Goal: Information Seeking & Learning: Check status

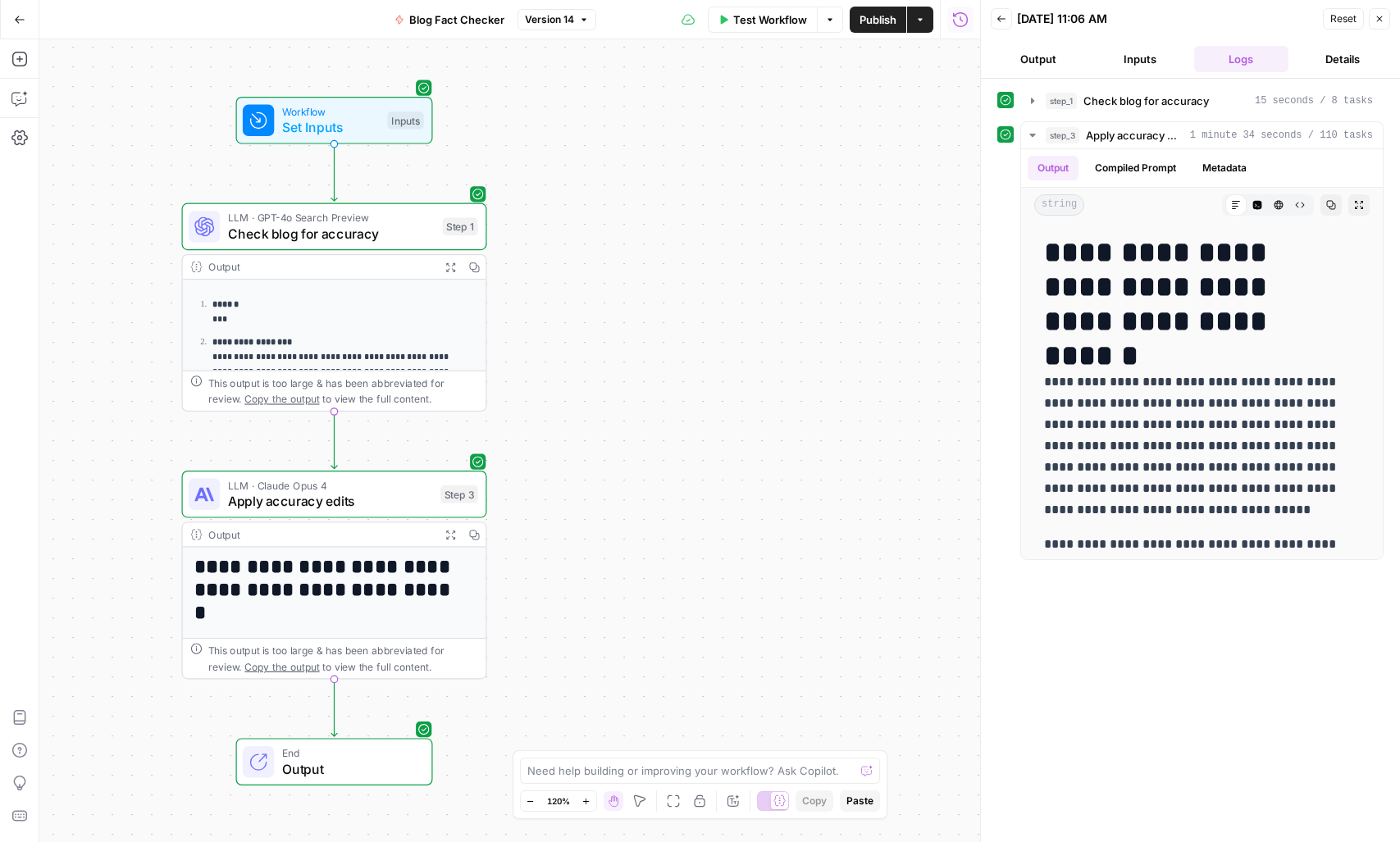
drag, startPoint x: 492, startPoint y: 363, endPoint x: 144, endPoint y: 174, distance: 396.0
click at [121, 377] on div "**********" at bounding box center [510, 440] width 940 height 803
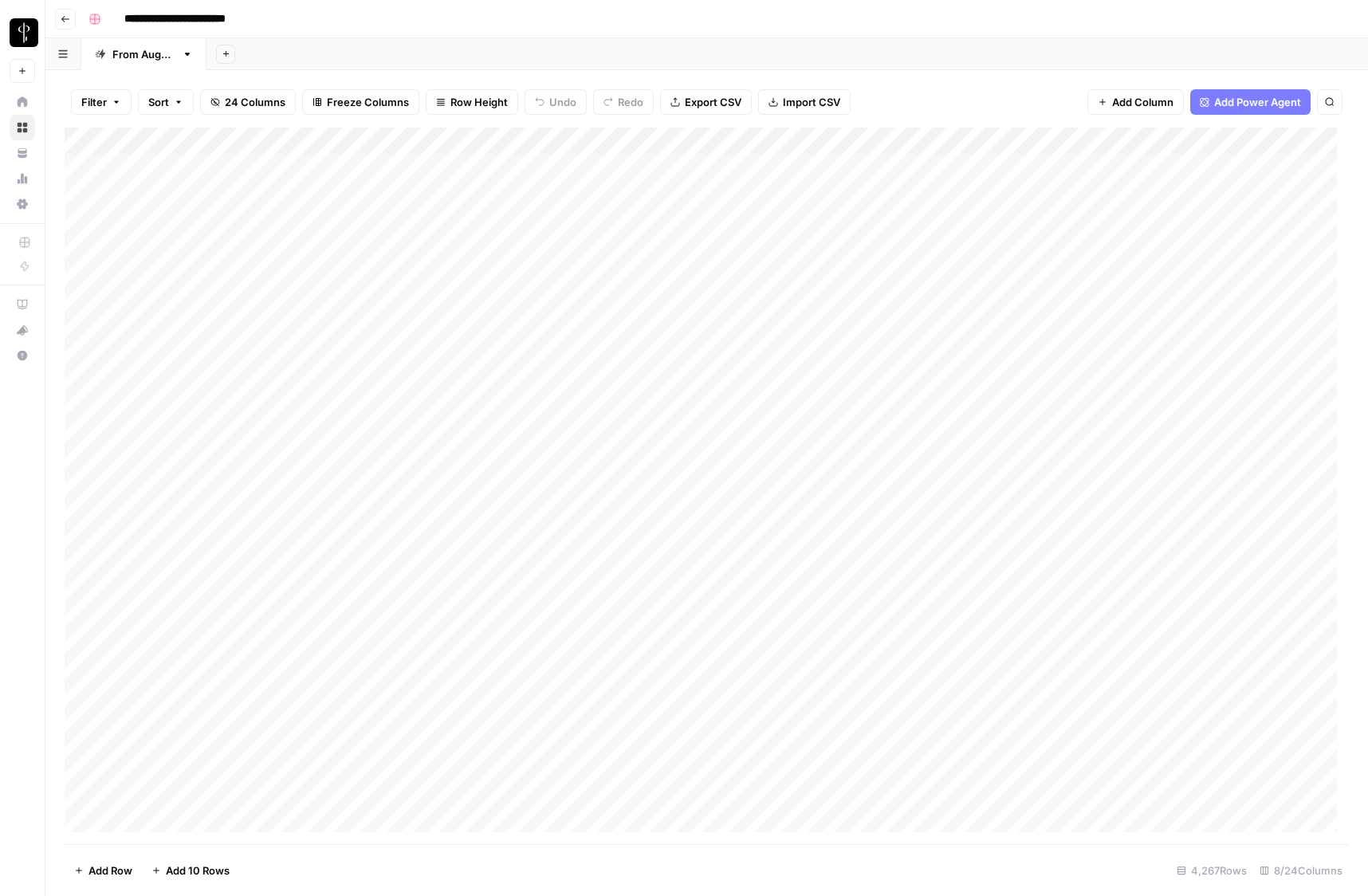
click at [101, 102] on span "Filter" at bounding box center [93, 102] width 25 height 16
click at [147, 191] on input "text" at bounding box center [188, 186] width 174 height 16
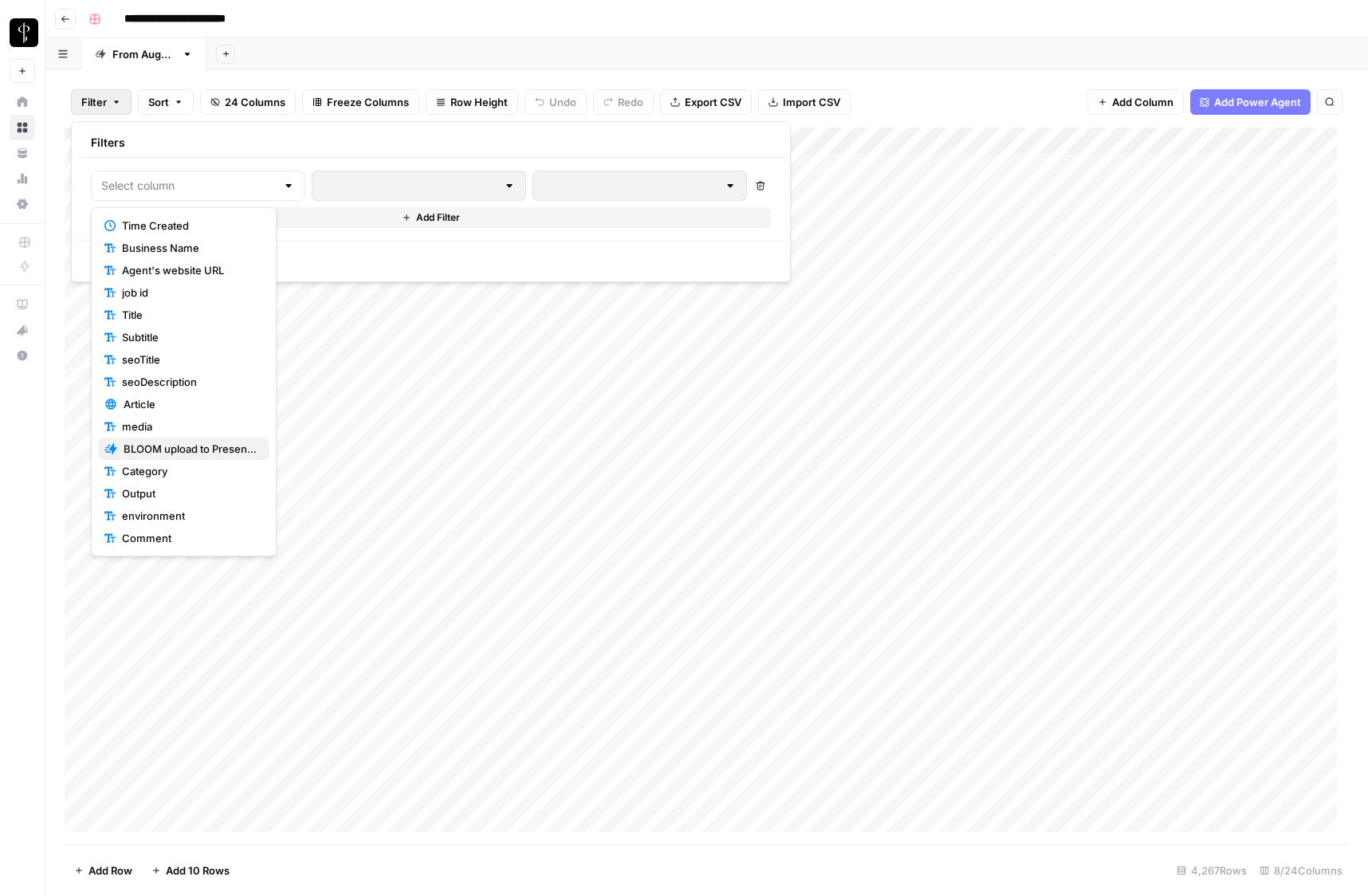
click at [176, 456] on span "BLOOM upload to Presence (after Human Review)" at bounding box center [189, 448] width 133 height 16
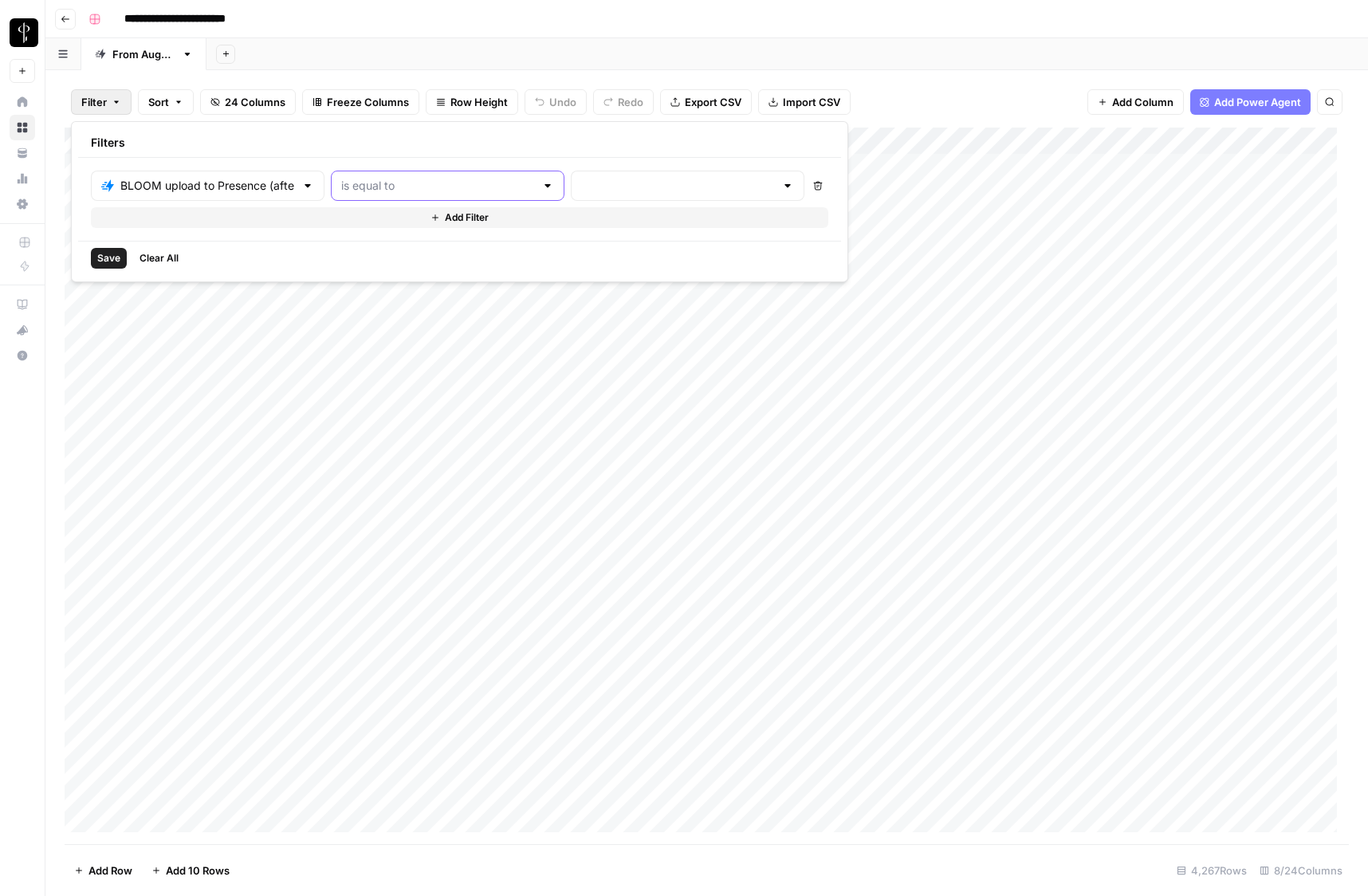
click at [380, 179] on input "text" at bounding box center [438, 186] width 194 height 16
click at [359, 250] on span "is not equal to" at bounding box center [380, 247] width 158 height 16
type input "is not equal to"
click at [586, 181] on input "text" at bounding box center [678, 186] width 194 height 16
click at [538, 290] on span "success" at bounding box center [578, 292] width 158 height 16
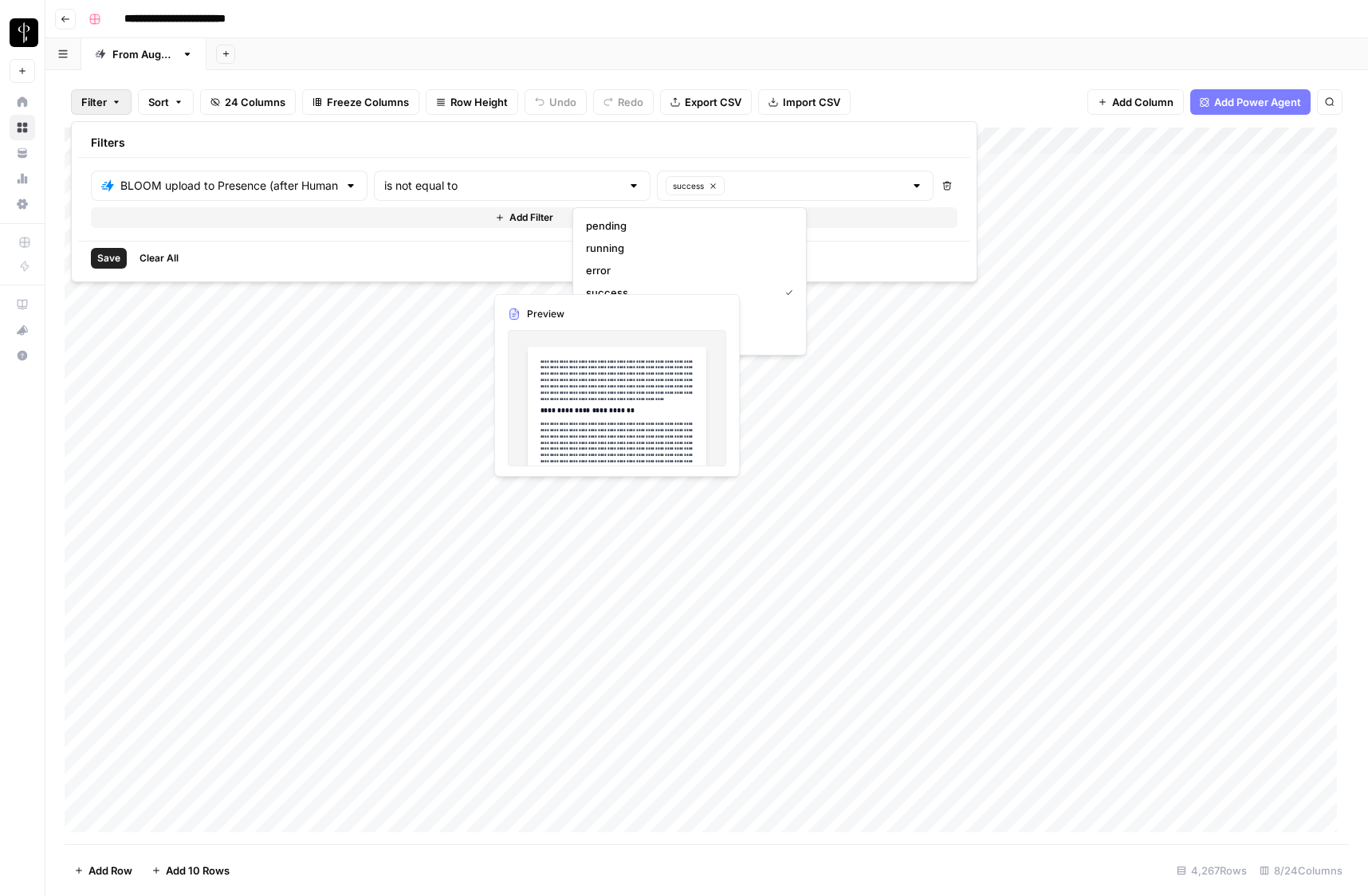
click at [118, 218] on button "Add Filter" at bounding box center [523, 217] width 866 height 21
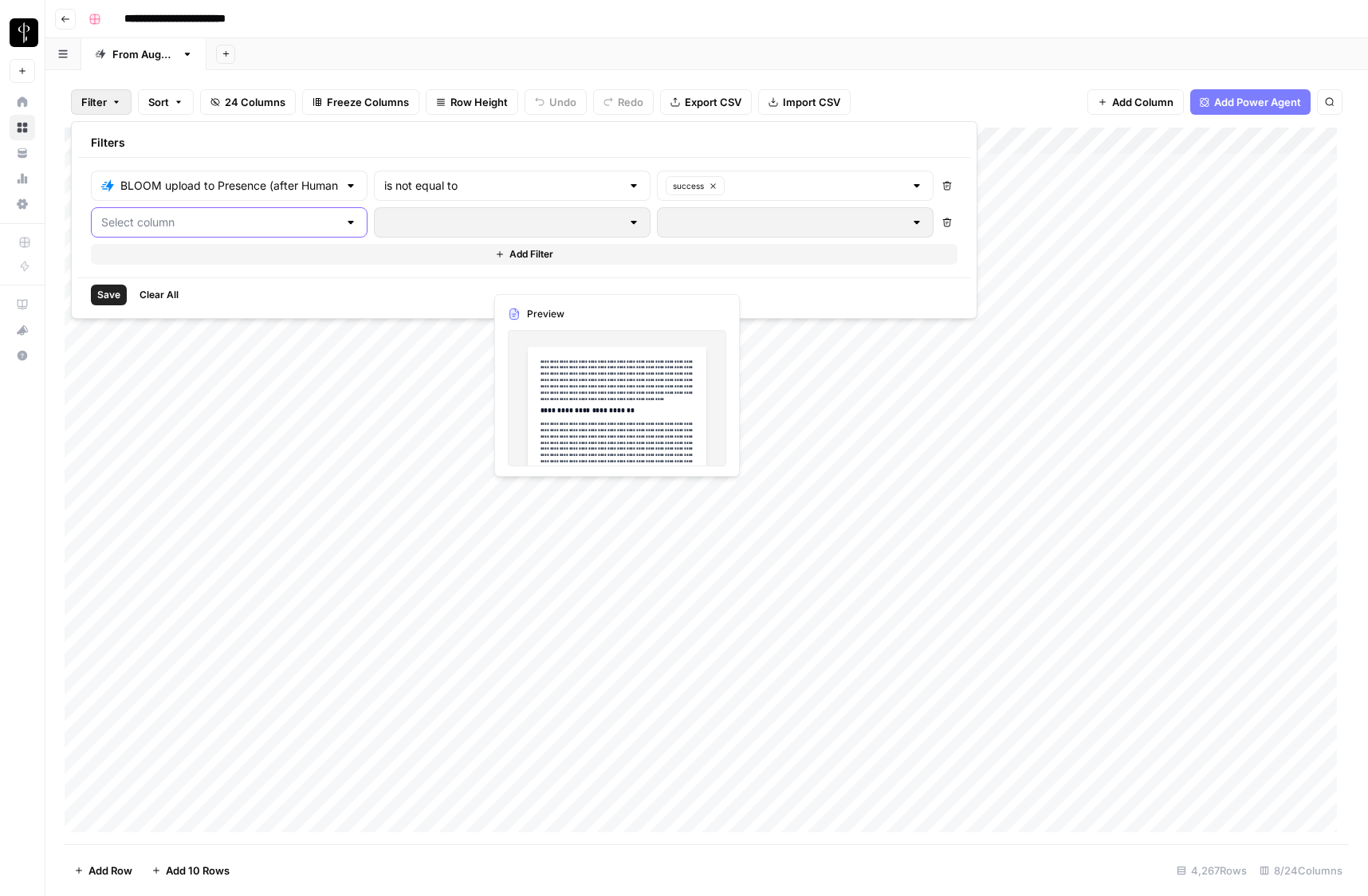
click at [162, 221] on input "text" at bounding box center [220, 222] width 237 height 16
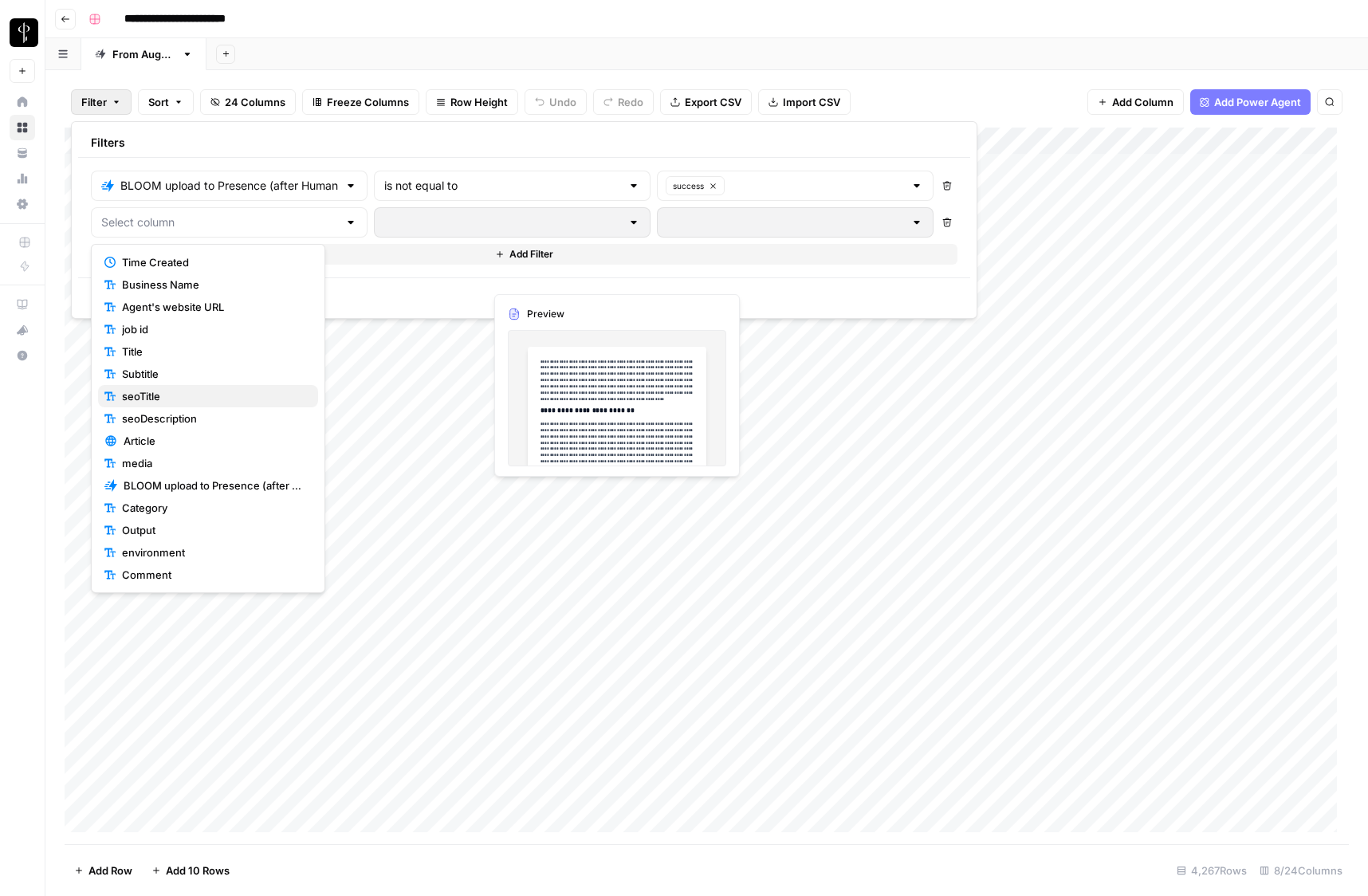
click at [167, 401] on span "seoTitle" at bounding box center [214, 395] width 184 height 16
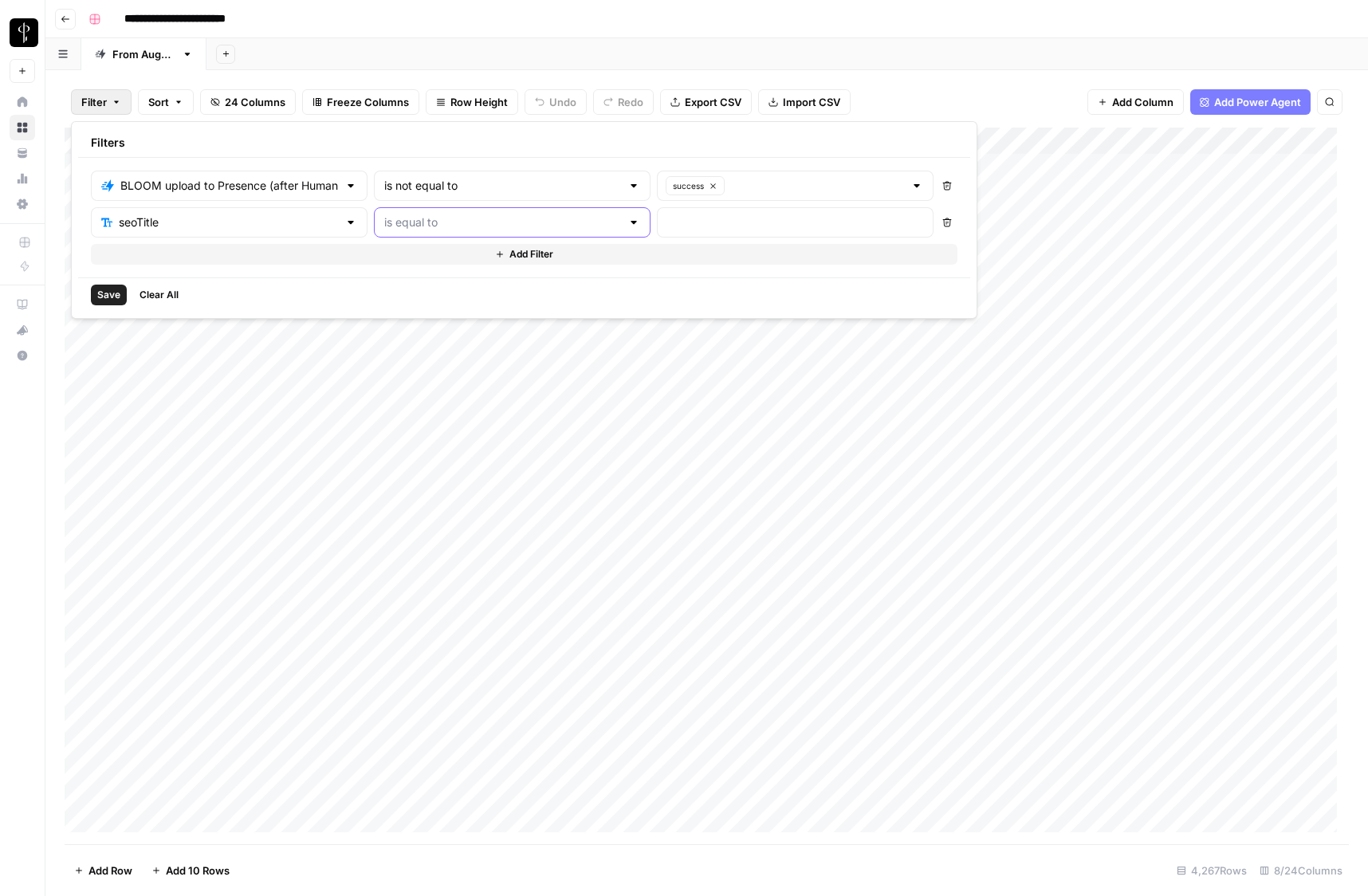
click at [384, 222] on input "text" at bounding box center [503, 222] width 237 height 16
click at [394, 305] on span "contains" at bounding box center [445, 307] width 200 height 16
type input "contains"
click at [667, 227] on input "text" at bounding box center [795, 222] width 256 height 16
type input "2023"
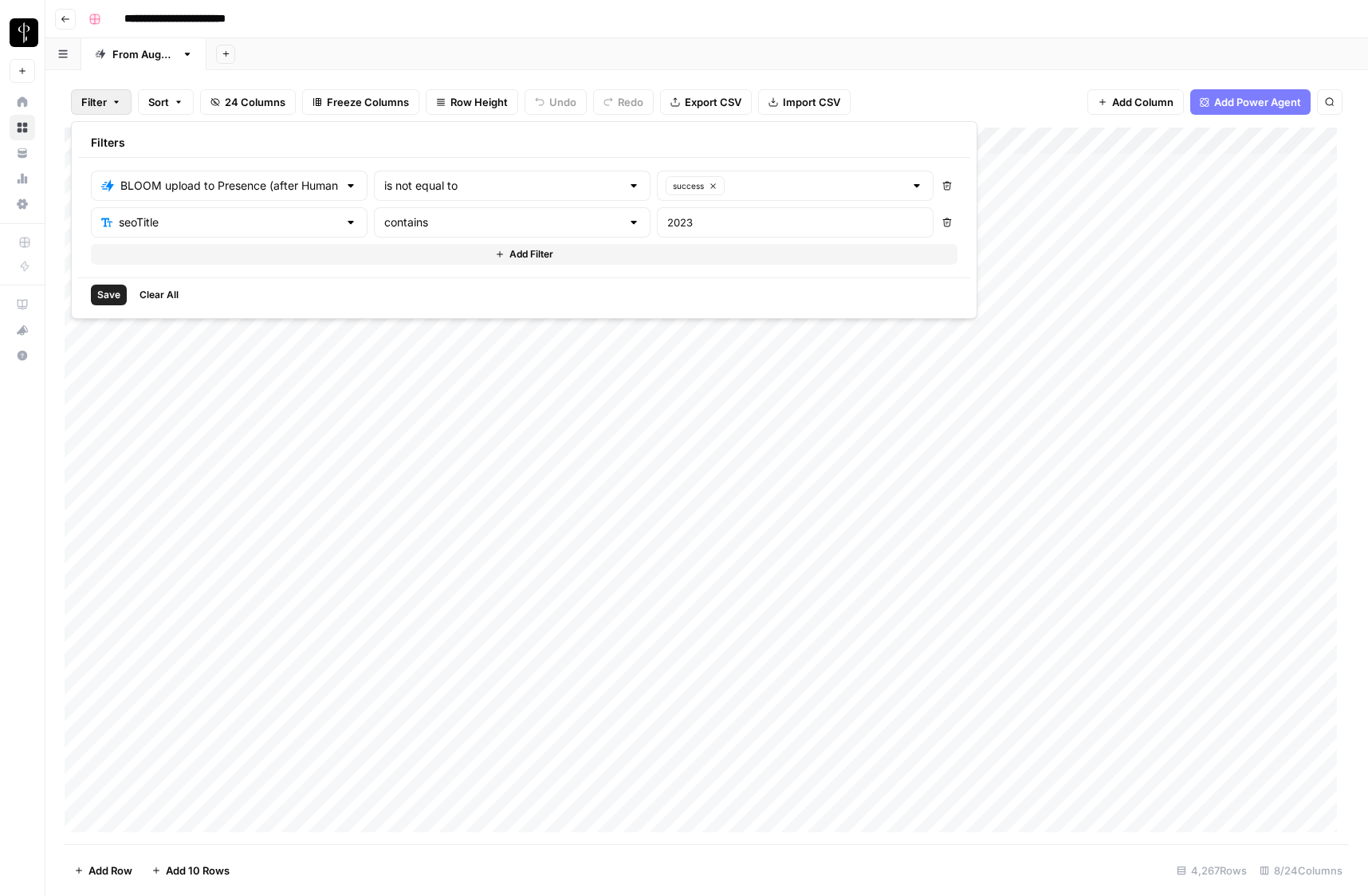
click at [112, 291] on span "Save" at bounding box center [108, 295] width 23 height 14
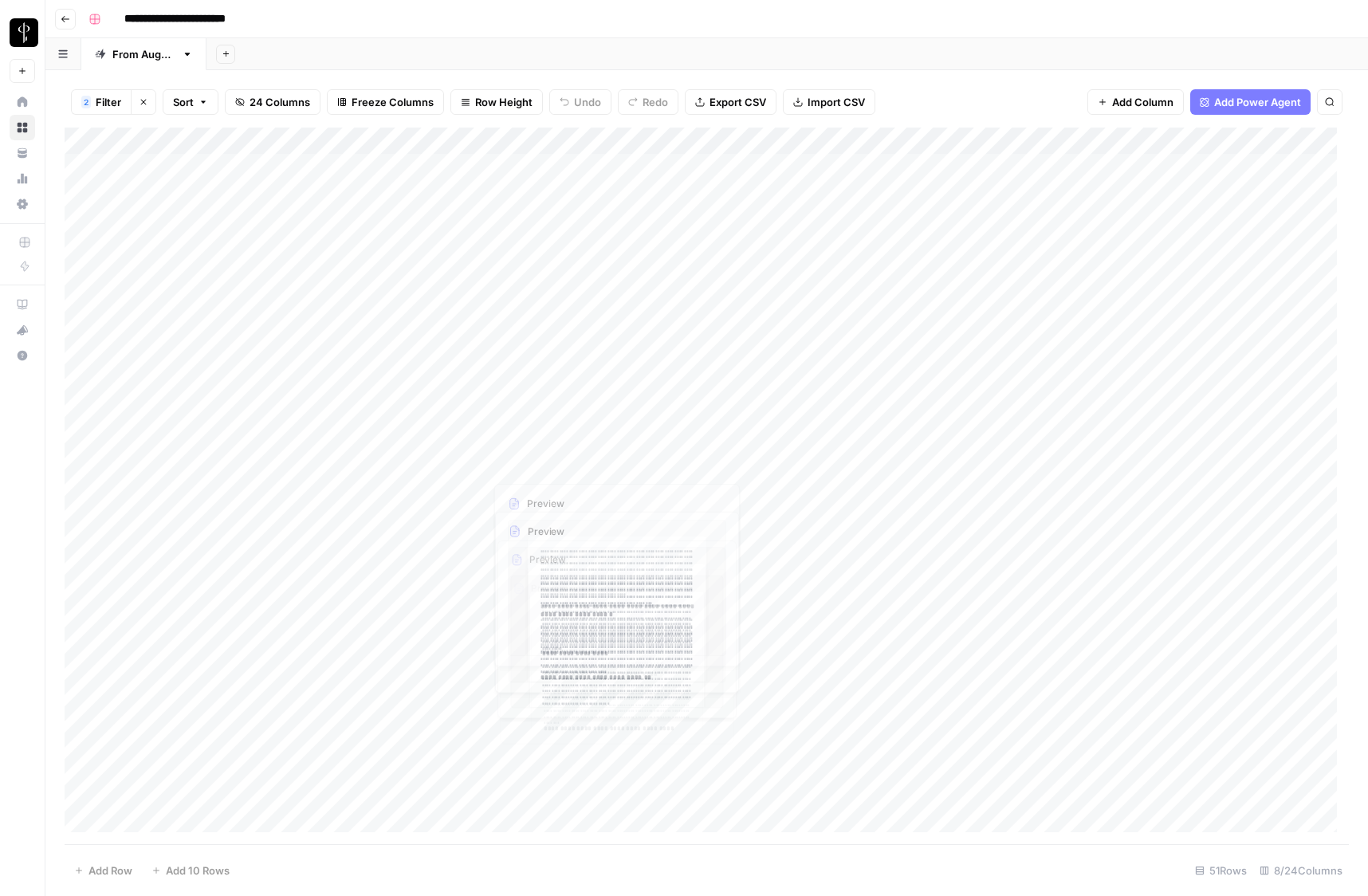
scroll to position [9, 0]
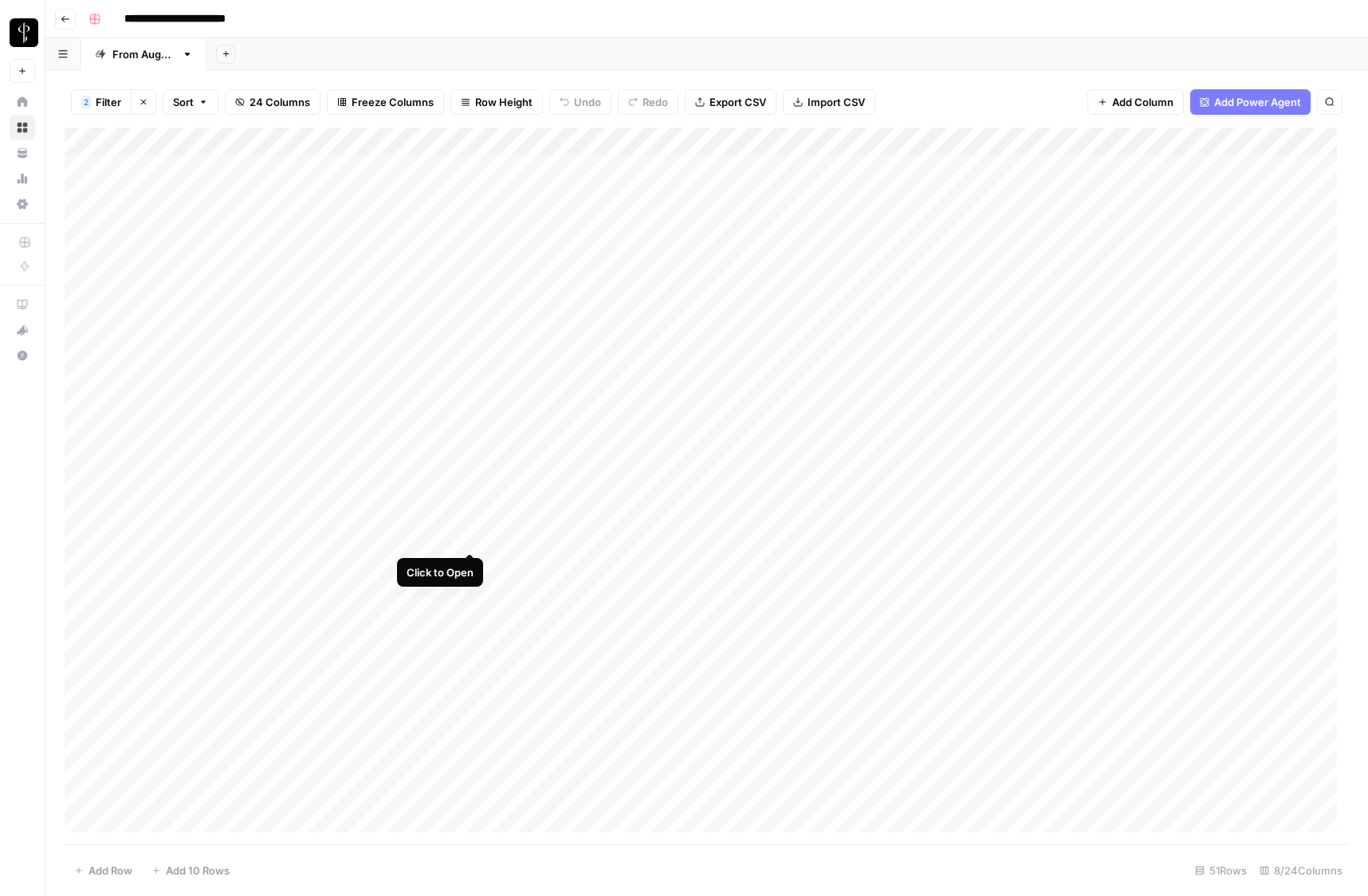
click at [470, 535] on div "Add Column" at bounding box center [706, 486] width 1284 height 716
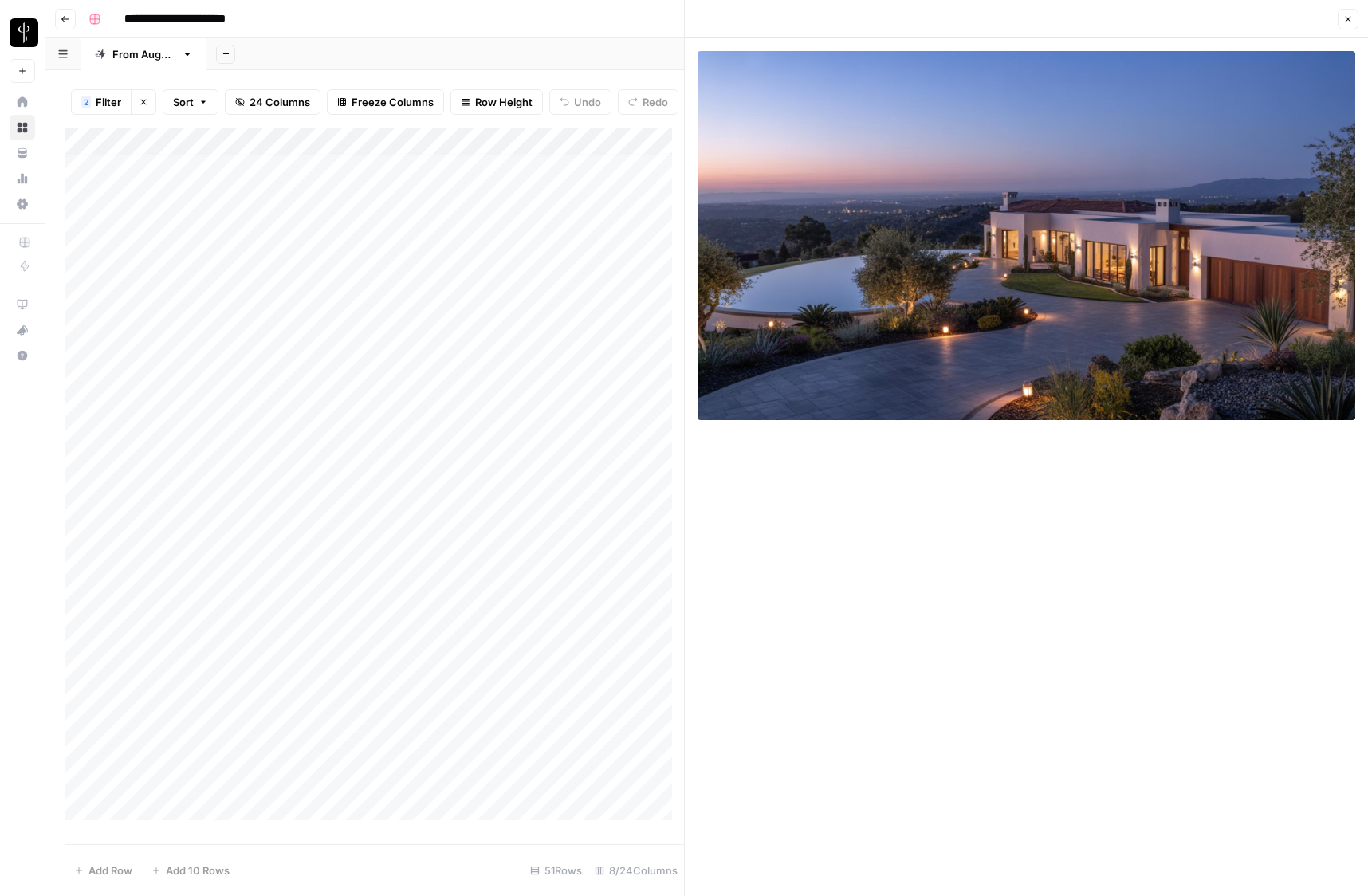
click at [1347, 23] on icon "button" at bounding box center [1347, 19] width 9 height 9
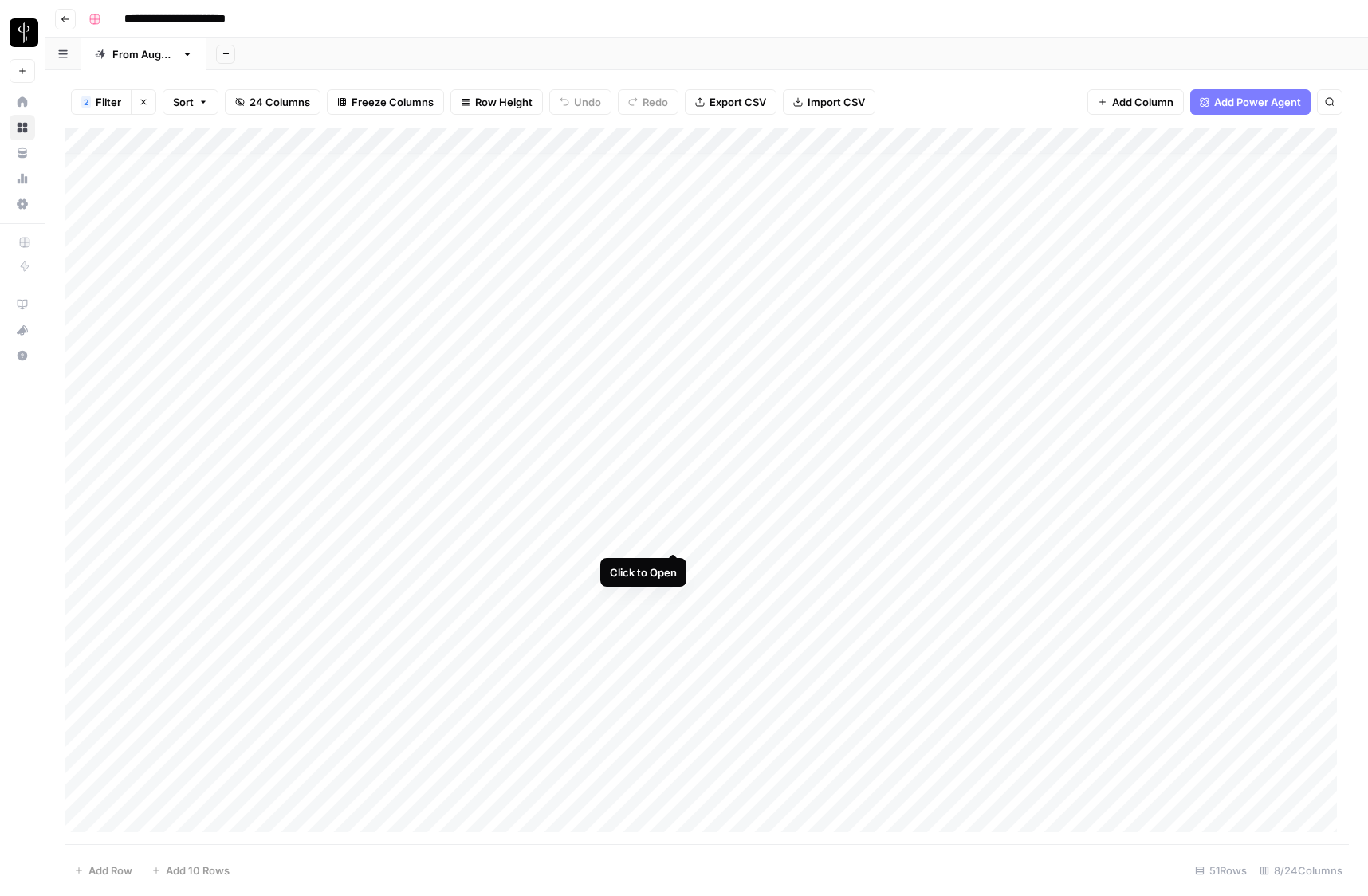
click at [675, 535] on div "Add Column" at bounding box center [706, 486] width 1284 height 716
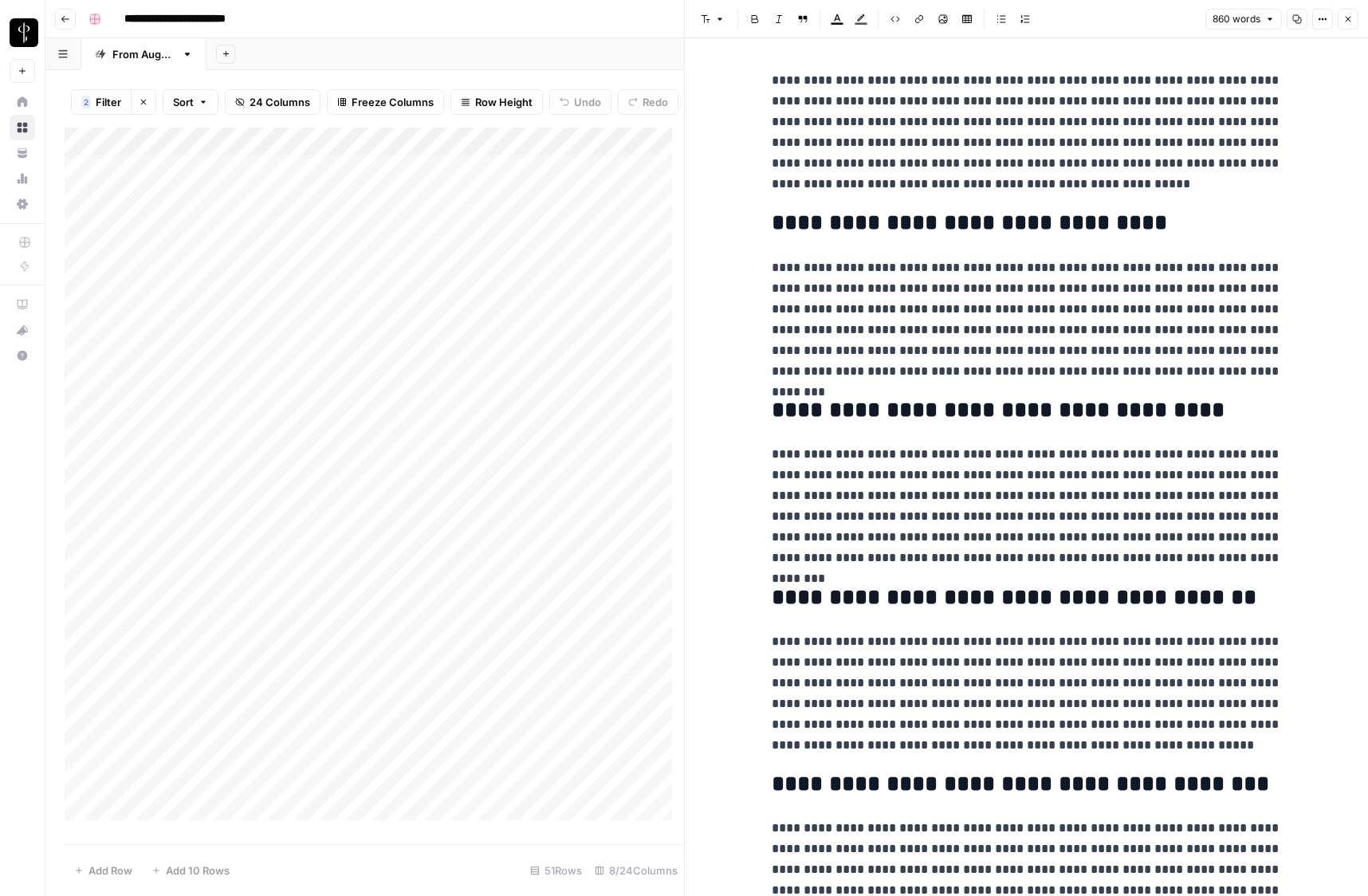
click at [1353, 20] on button "Close" at bounding box center [1347, 19] width 21 height 21
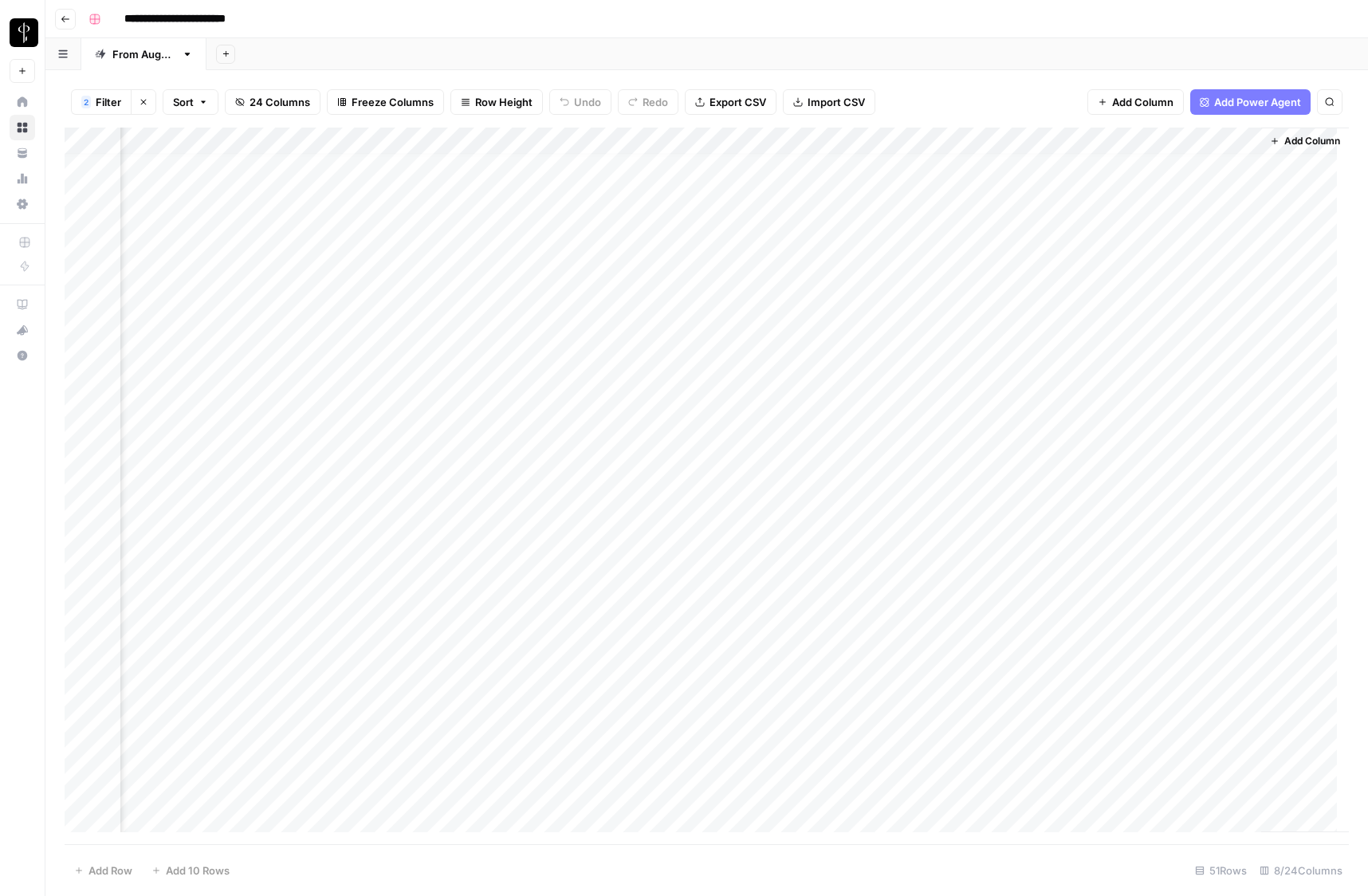
scroll to position [9, 0]
click at [266, 105] on span "24 Columns" at bounding box center [280, 102] width 61 height 16
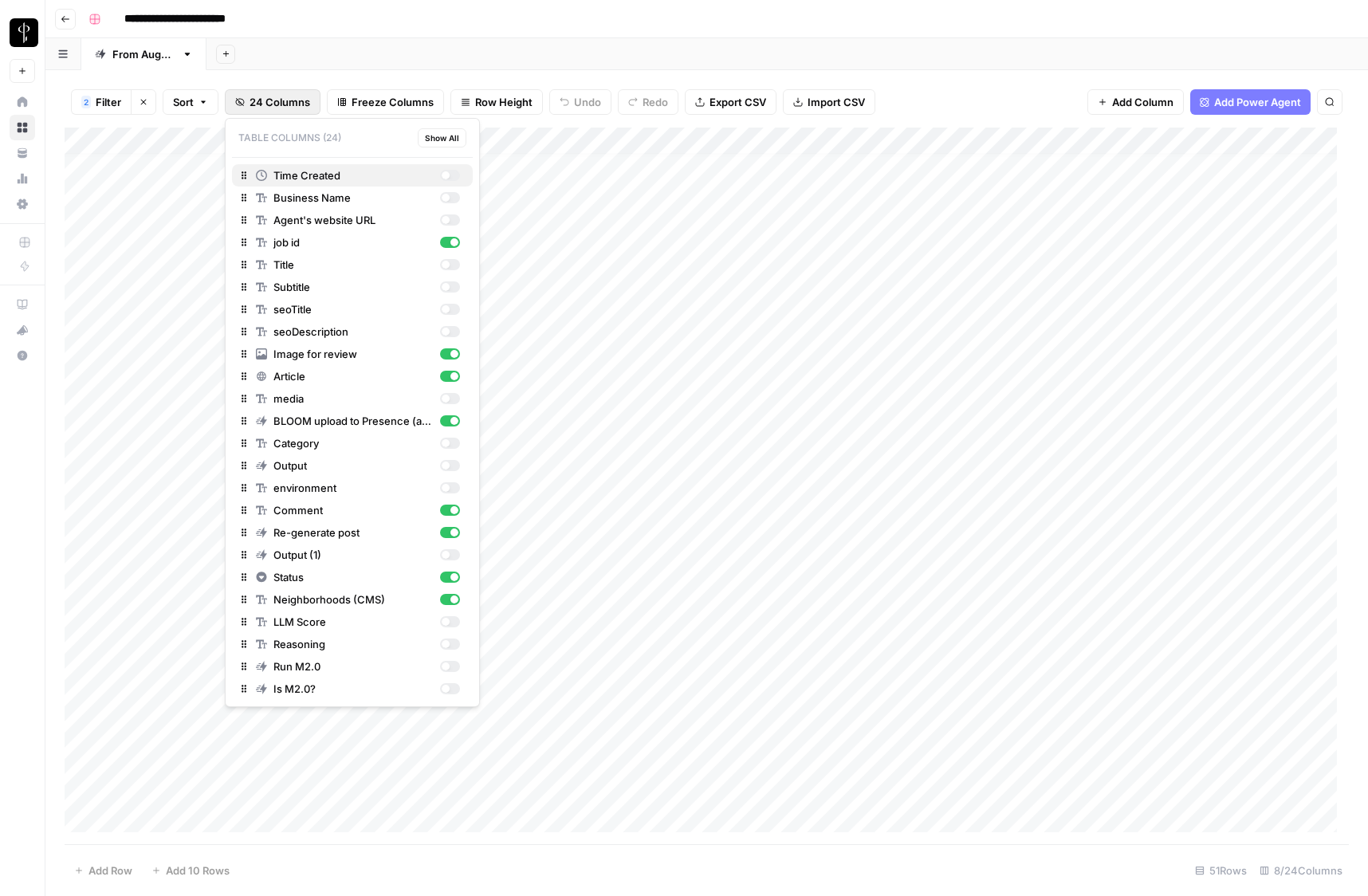
click at [449, 175] on div "button" at bounding box center [446, 175] width 8 height 8
click at [449, 194] on div "button" at bounding box center [449, 198] width 20 height 11
click at [452, 216] on div "button" at bounding box center [449, 220] width 20 height 11
click at [449, 310] on div "button" at bounding box center [449, 310] width 20 height 11
click at [451, 332] on div "button" at bounding box center [449, 332] width 20 height 11
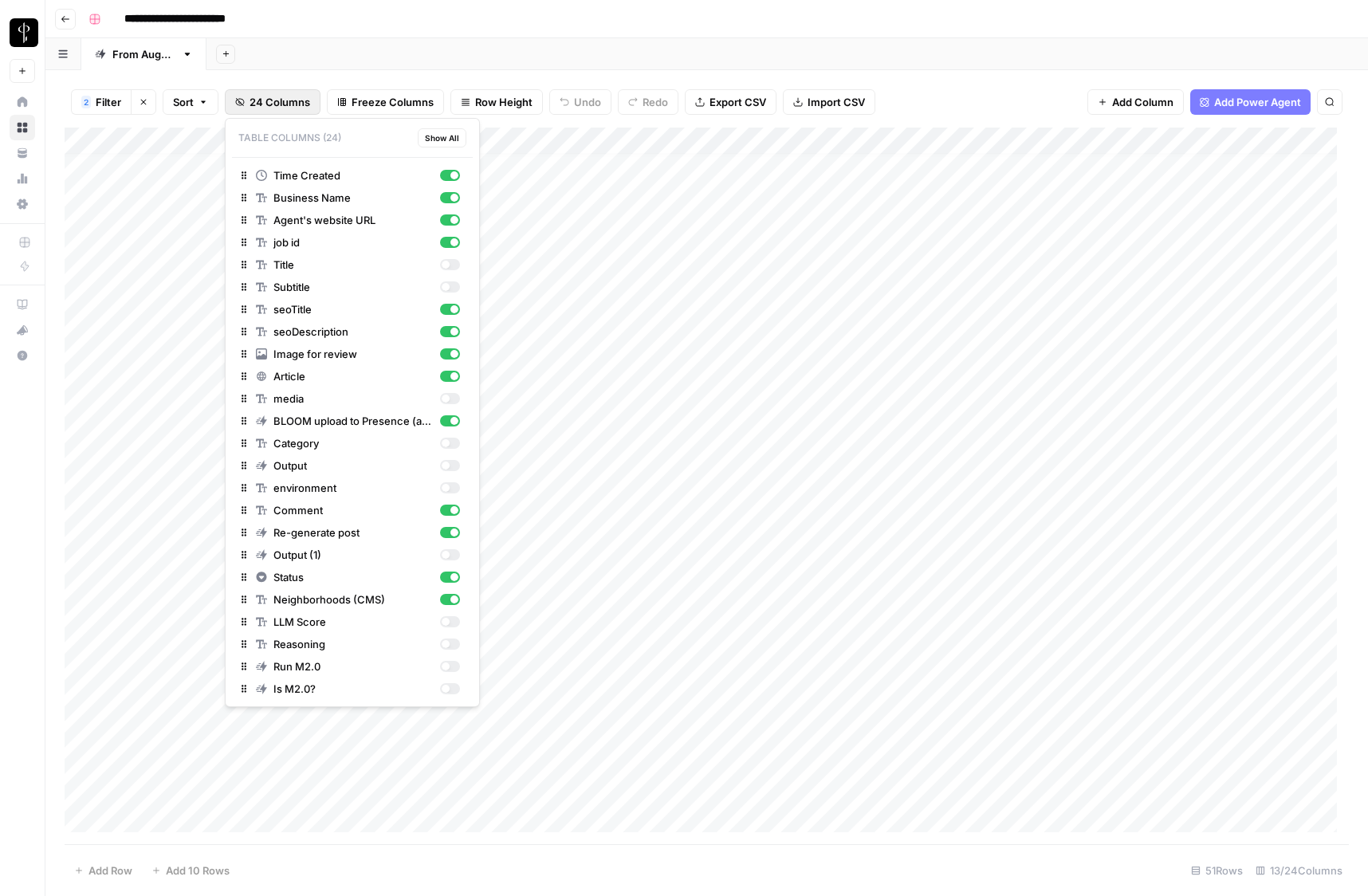
click at [601, 879] on footer "Add Row Add 10 Rows 51 Rows 13/24 Columns" at bounding box center [706, 870] width 1284 height 52
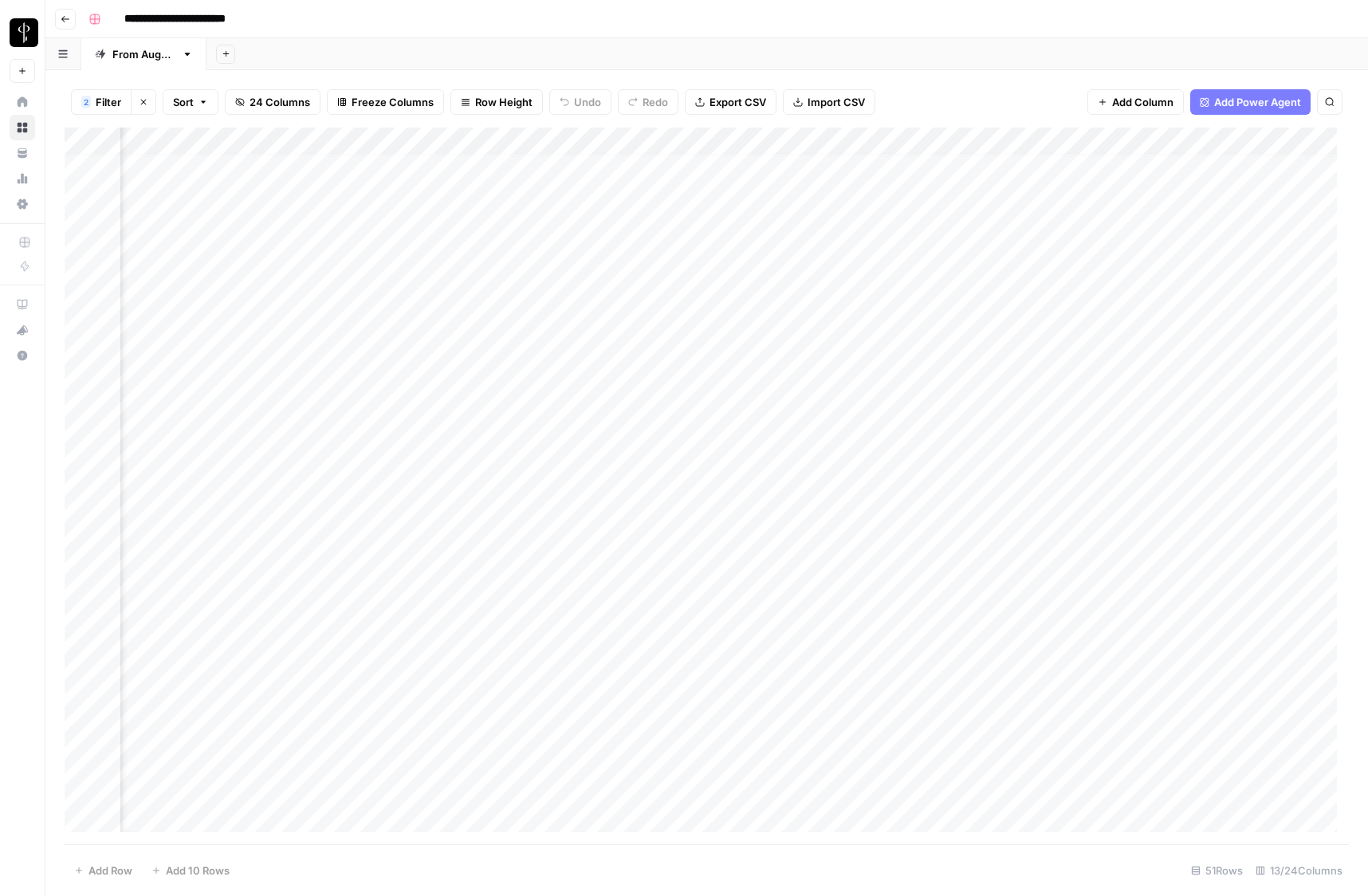
scroll to position [9, 1021]
click at [735, 536] on div "Add Column" at bounding box center [706, 486] width 1284 height 716
click at [269, 531] on div "Add Column" at bounding box center [706, 486] width 1284 height 716
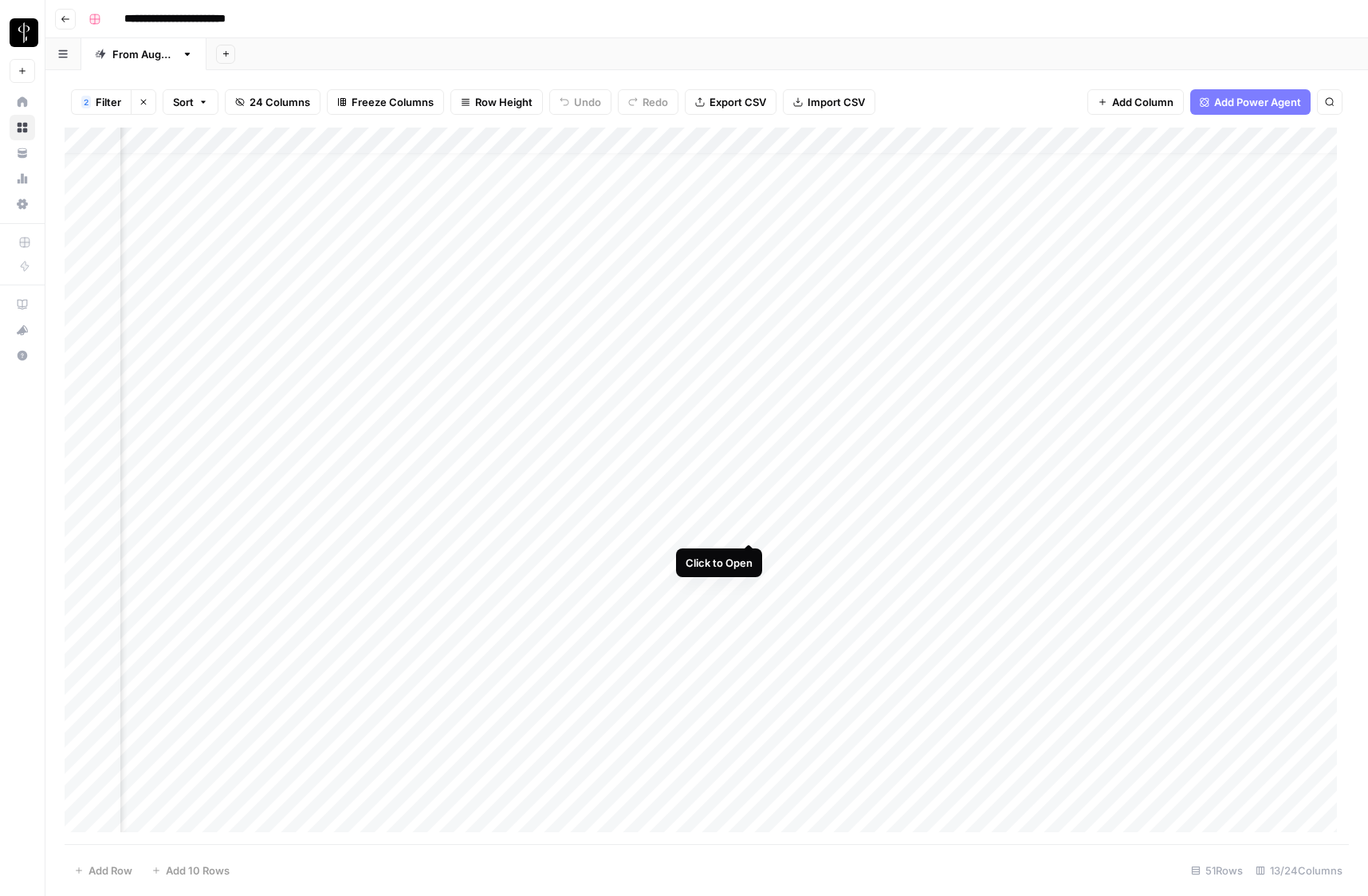
click at [749, 530] on div "Add Column" at bounding box center [706, 486] width 1284 height 716
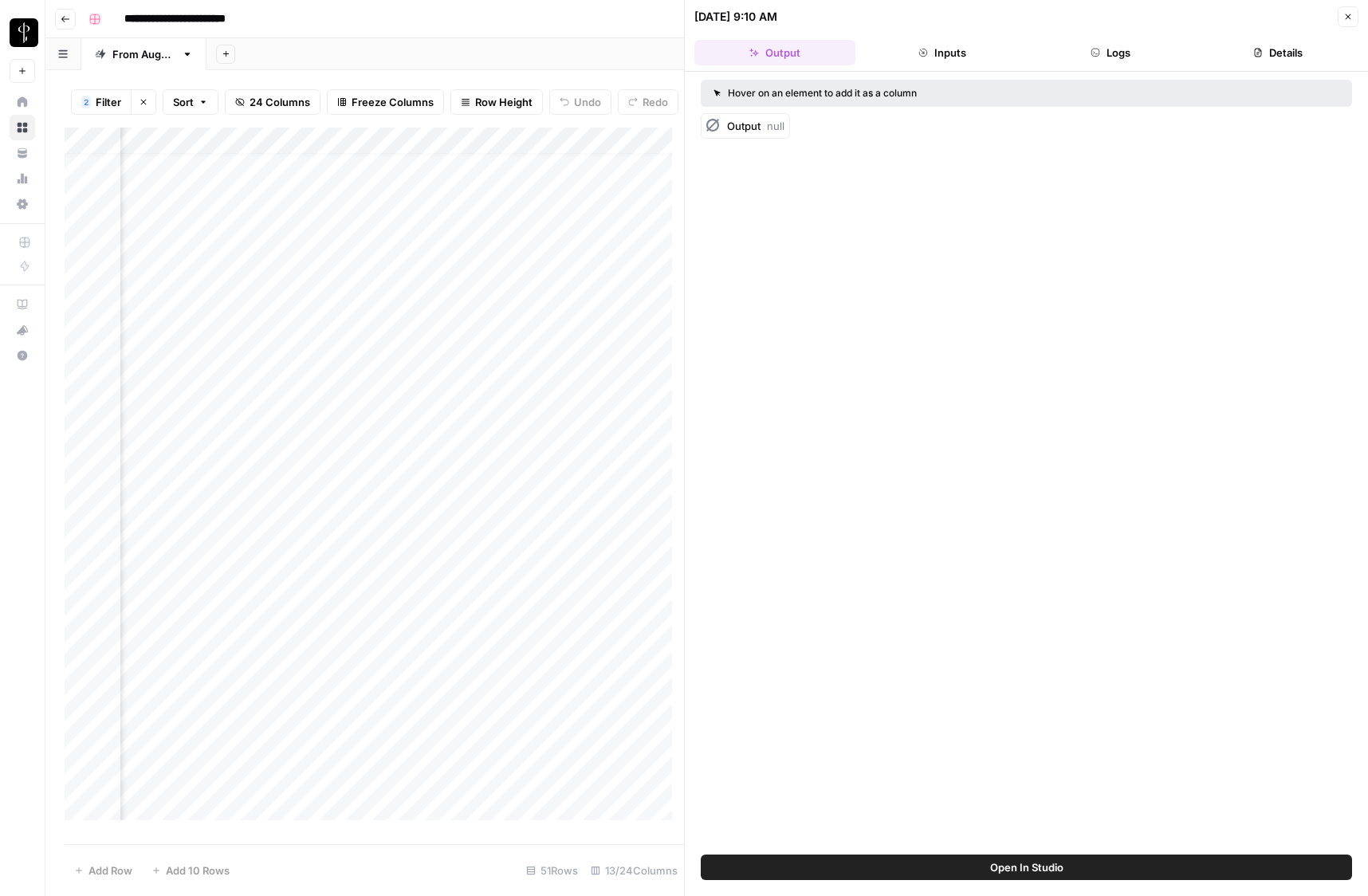
click at [1147, 51] on button "Logs" at bounding box center [1110, 52] width 161 height 25
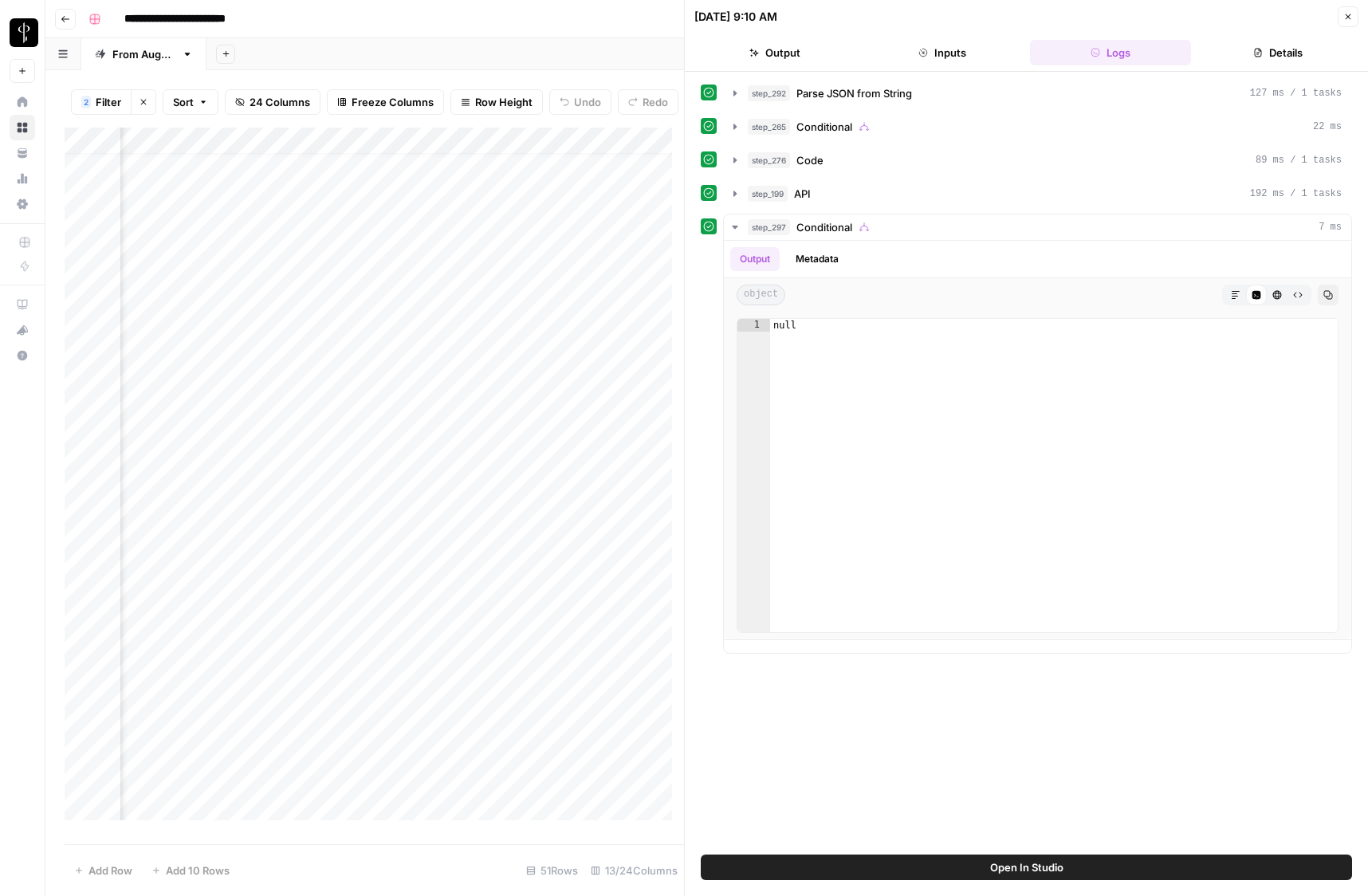
click at [1041, 864] on span "Open In Studio" at bounding box center [1027, 866] width 74 height 16
click at [1347, 15] on icon "button" at bounding box center [1347, 17] width 9 height 9
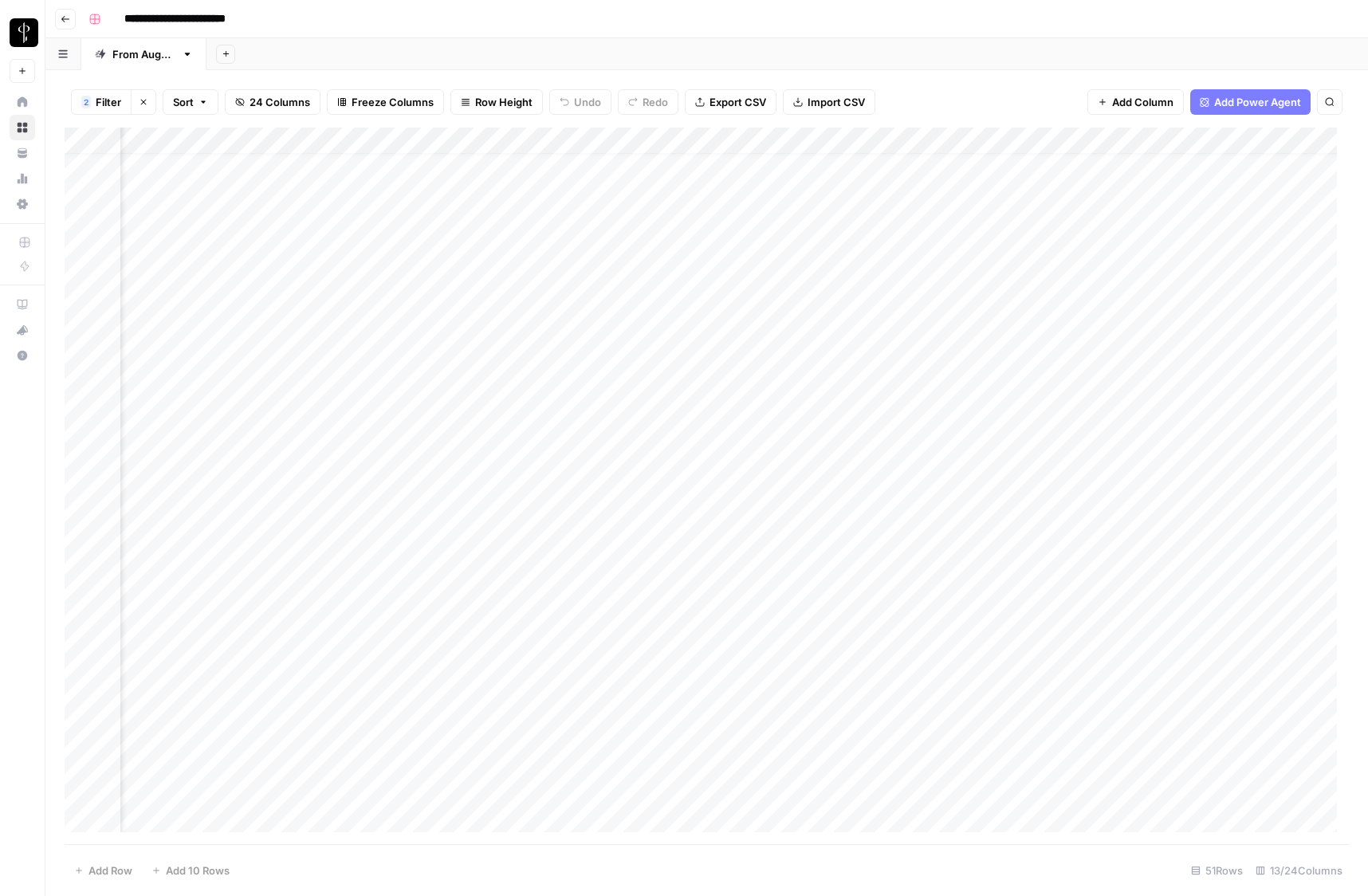
scroll to position [20, 74]
click at [264, 85] on div "2 Filter Clear filters Sort 24 Columns Freeze Columns Row Height Undo Redo Expo…" at bounding box center [706, 102] width 1284 height 51
click at [263, 97] on span "24 Columns" at bounding box center [280, 102] width 61 height 16
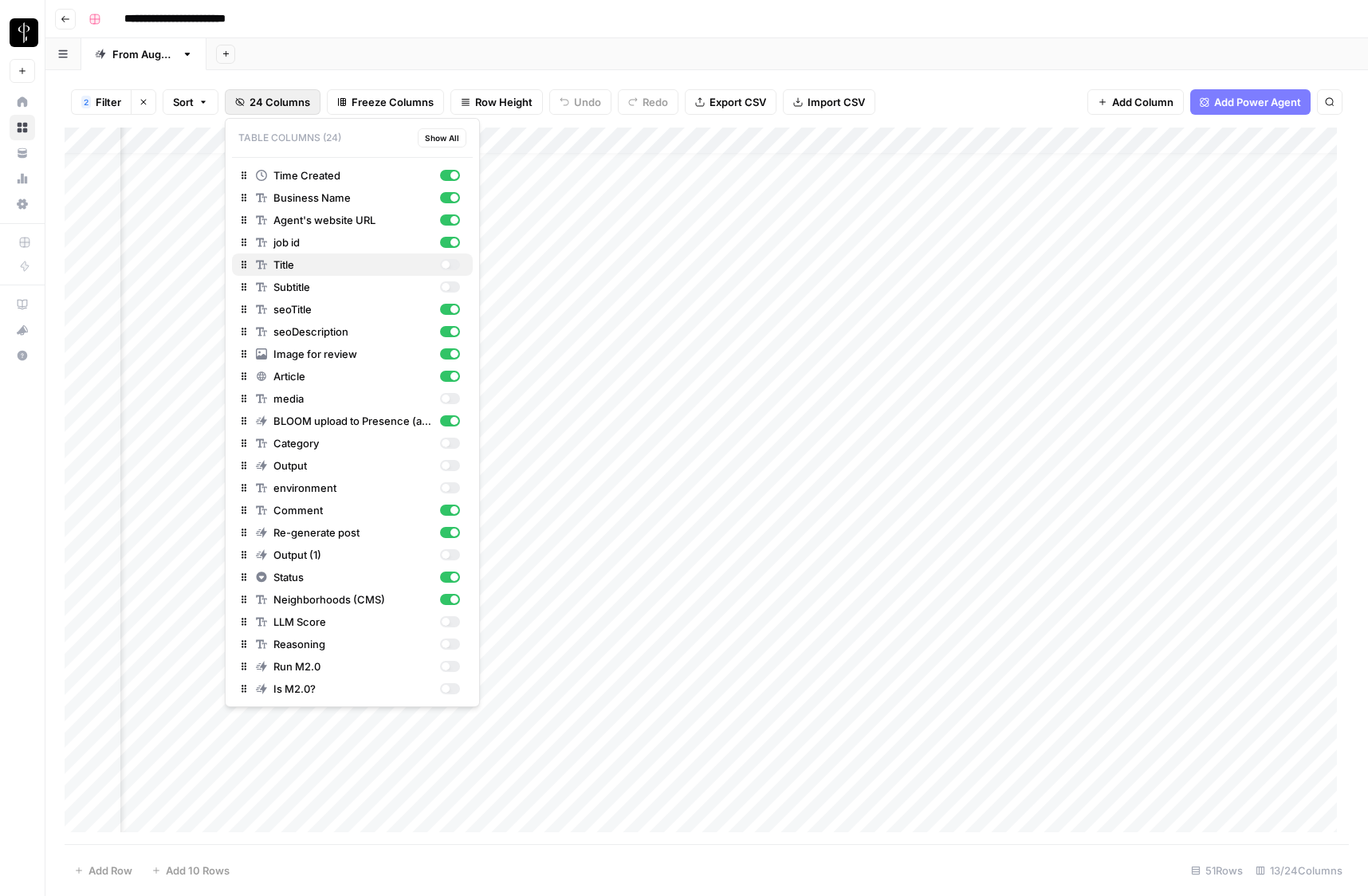
click at [455, 261] on div "button" at bounding box center [449, 265] width 20 height 11
click at [744, 870] on footer "Add Row Add 10 Rows 51 Rows 14/24 Columns" at bounding box center [706, 870] width 1284 height 52
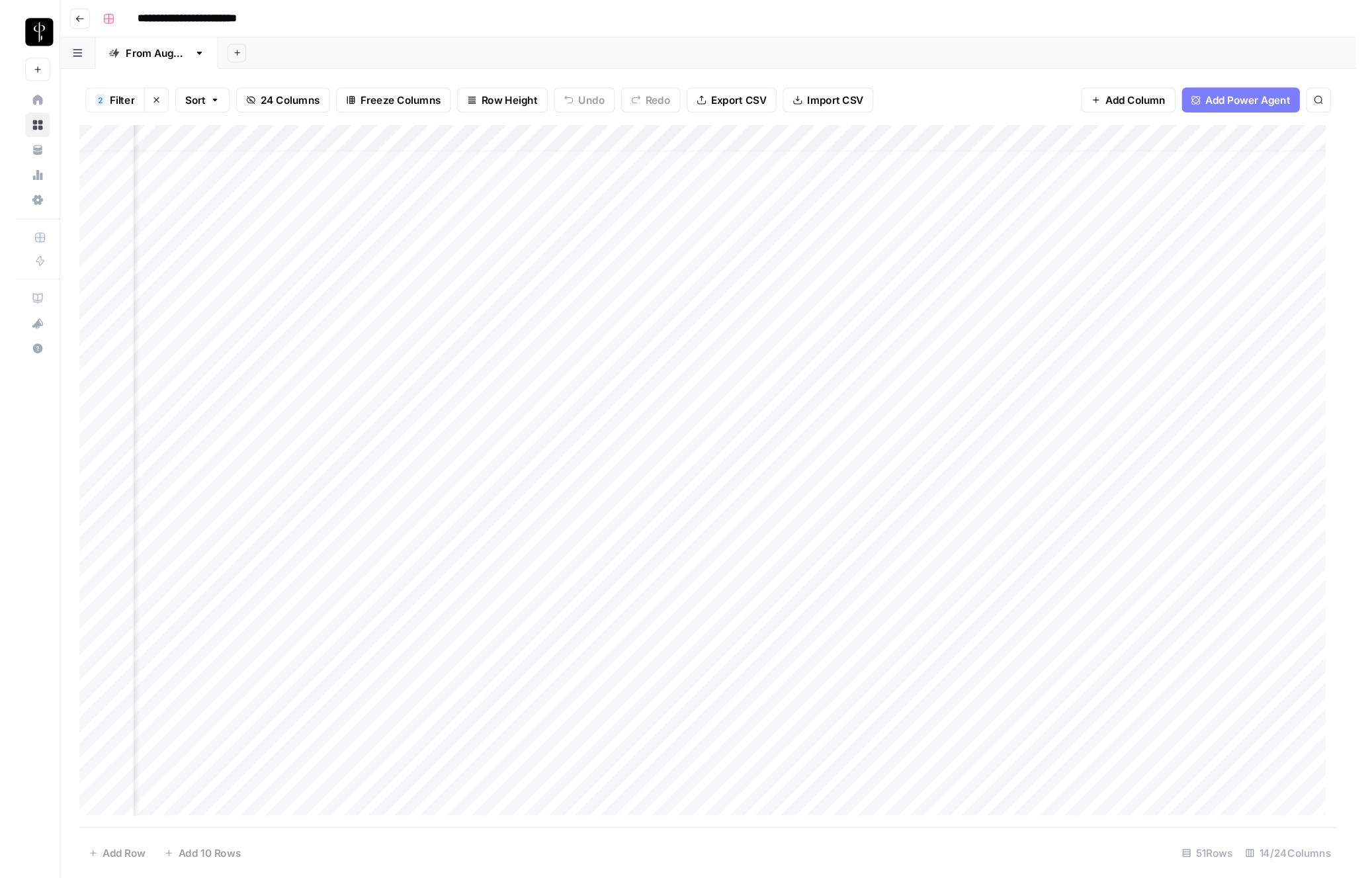
scroll to position [16, 0]
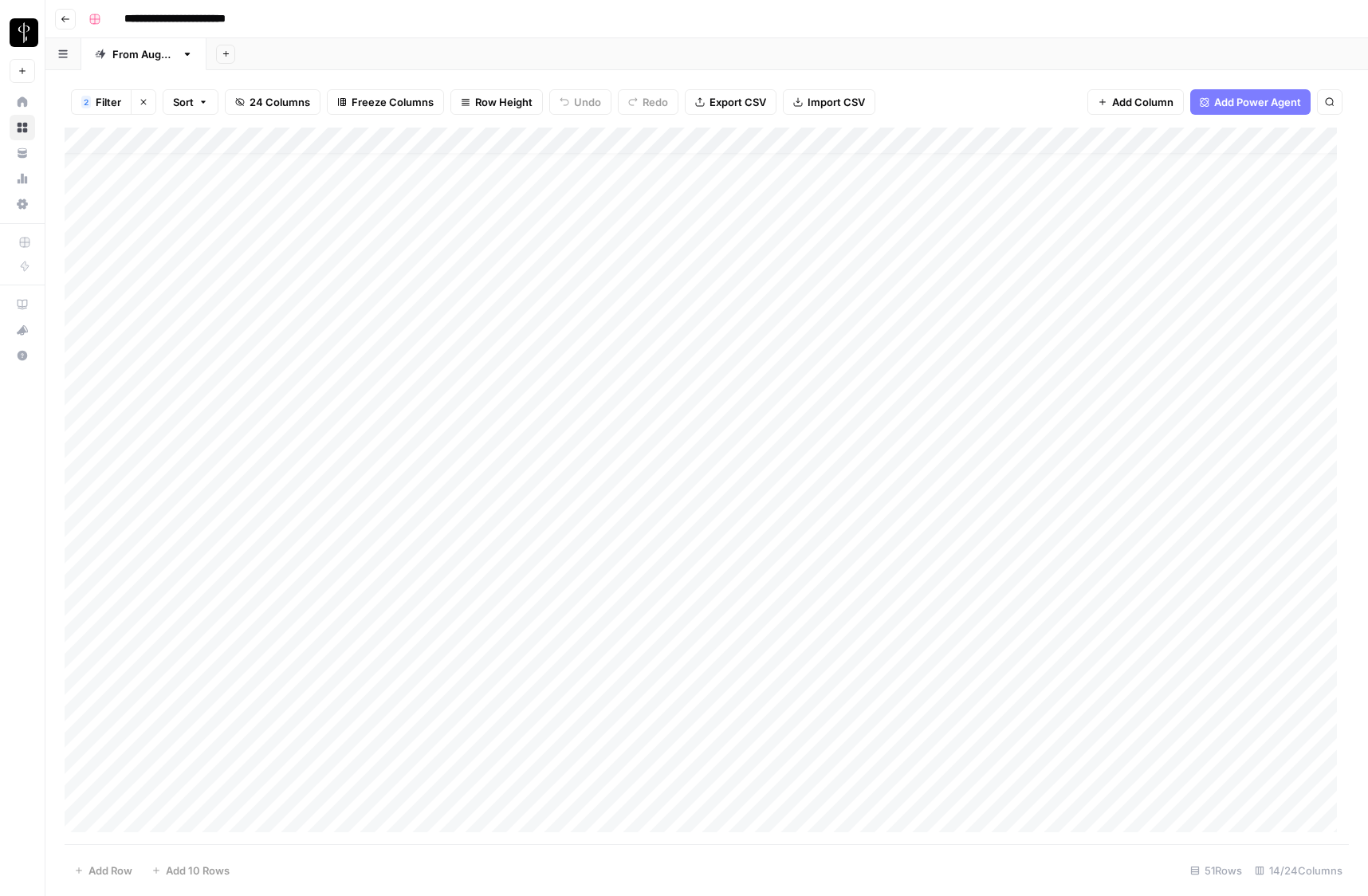
click at [394, 20] on div "**********" at bounding box center [717, 19] width 1270 height 25
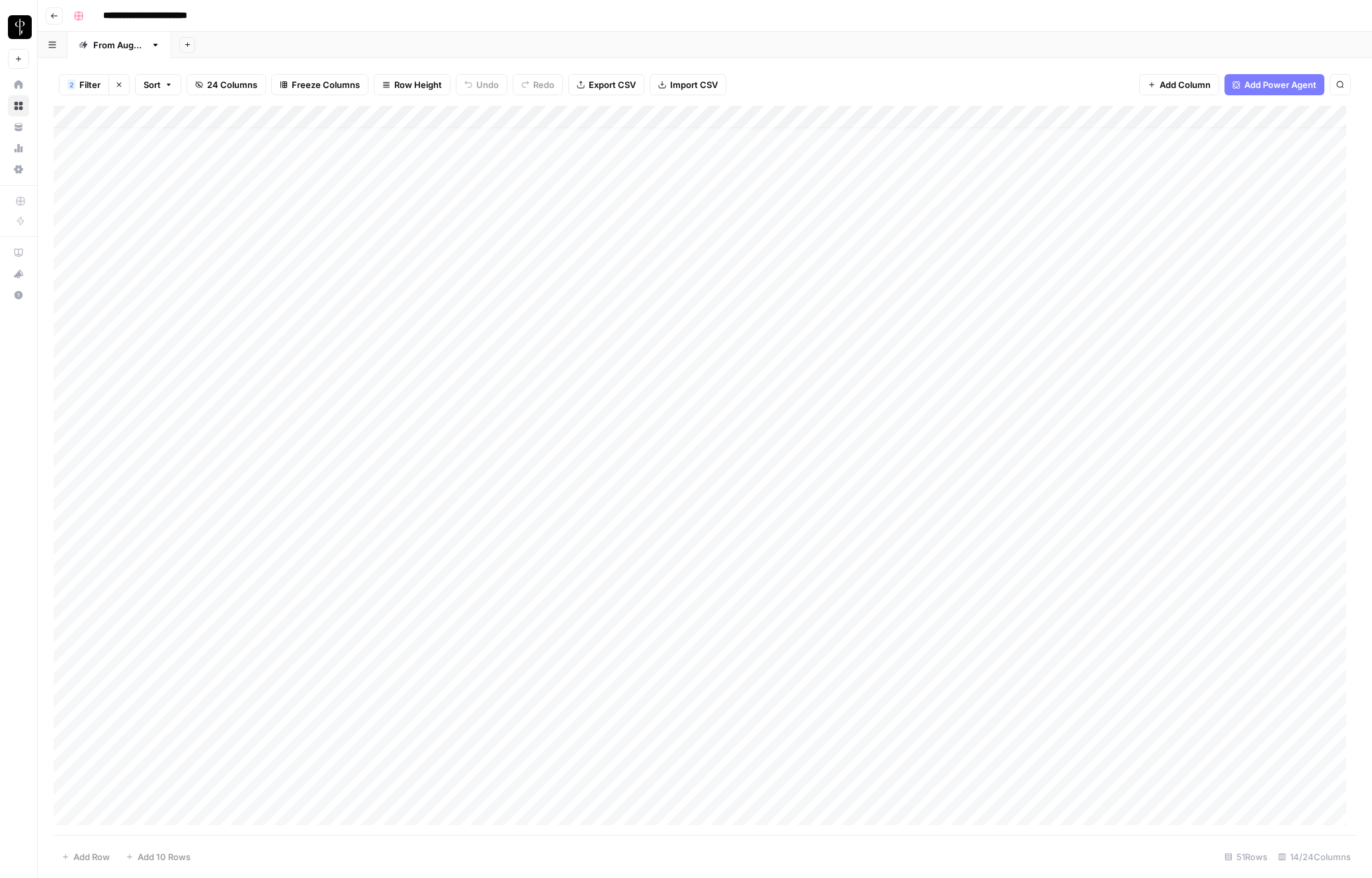
click at [94, 84] on span "Filter" at bounding box center [90, 84] width 21 height 13
click at [782, 184] on icon "button" at bounding box center [785, 184] width 8 height 8
click at [156, 173] on button "Add Filter" at bounding box center [434, 180] width 719 height 17
click at [150, 193] on div at bounding box center [190, 184] width 230 height 25
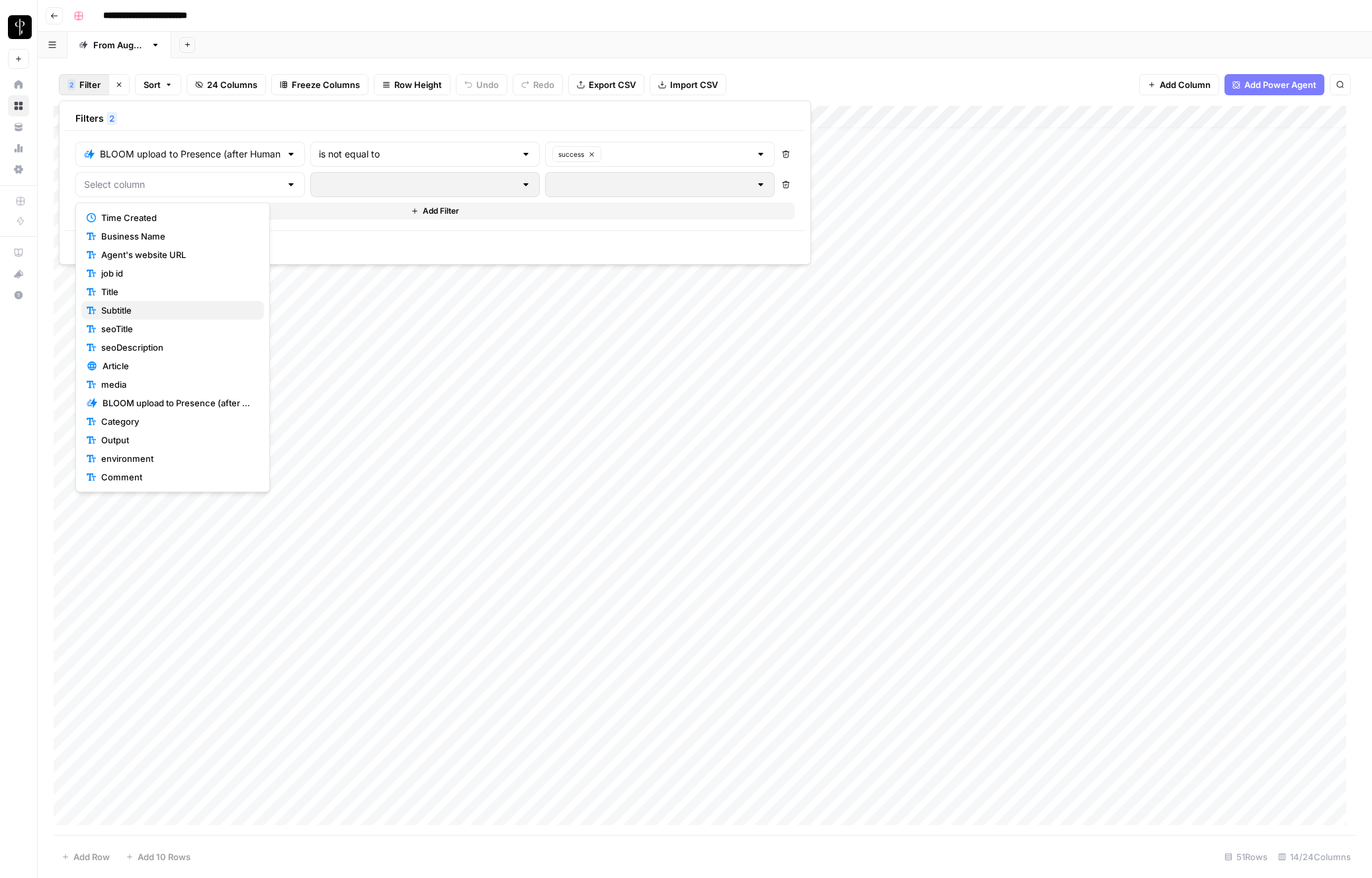
click at [160, 302] on button "Subtitle" at bounding box center [173, 310] width 183 height 19
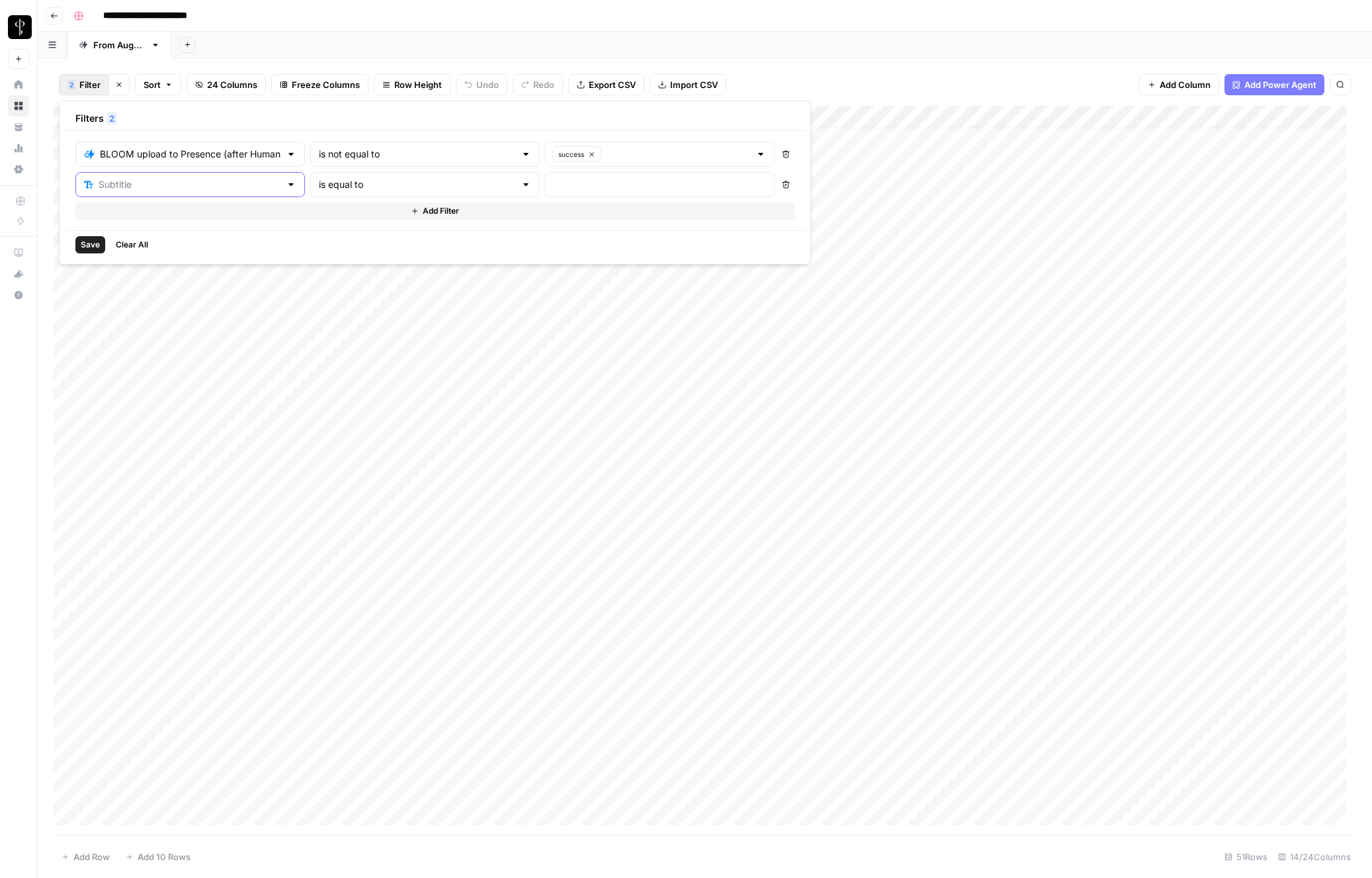
click at [156, 183] on input "text" at bounding box center [189, 184] width 182 height 13
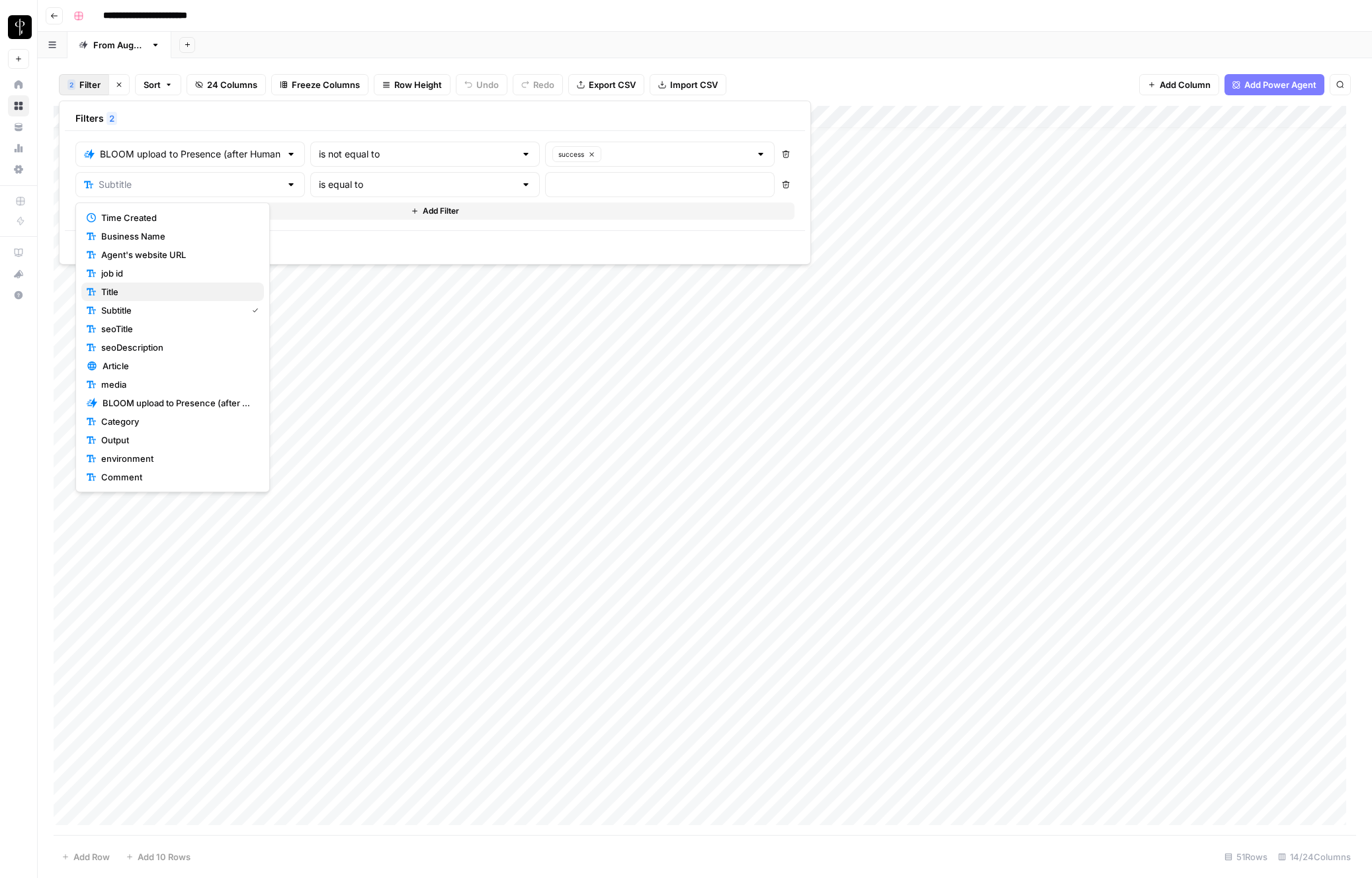
click at [139, 290] on span "Title" at bounding box center [177, 291] width 152 height 13
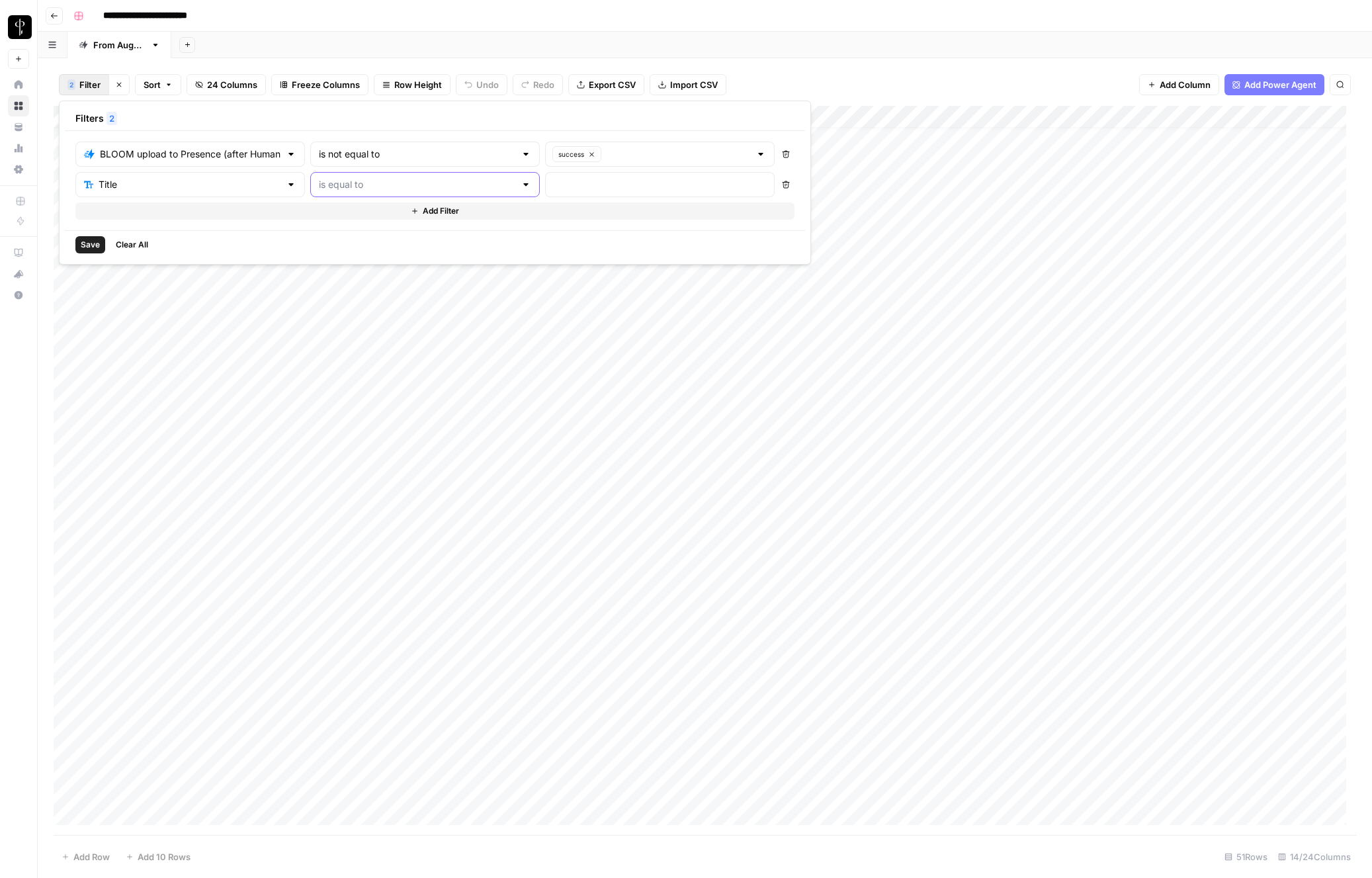
click at [348, 189] on input "text" at bounding box center [417, 184] width 197 height 13
type input "is equal to"
click at [553, 181] on input "text" at bounding box center [659, 184] width 212 height 13
paste input "Your Guide to Buying a Home in Muskoka, ON"
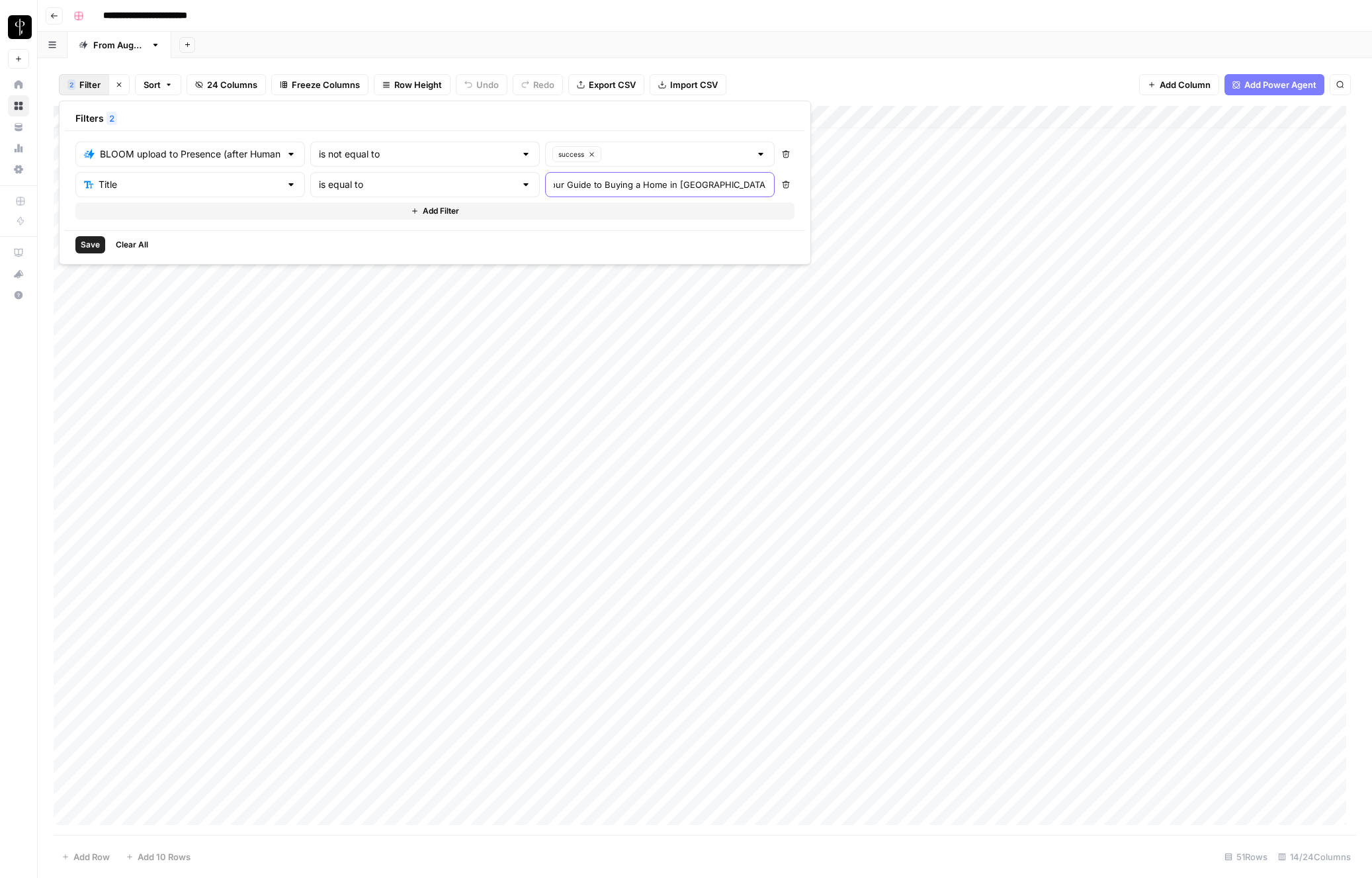
type input "Your Guide to Buying a Home in Muskoka, ON"
click at [84, 247] on span "Save" at bounding box center [90, 245] width 19 height 12
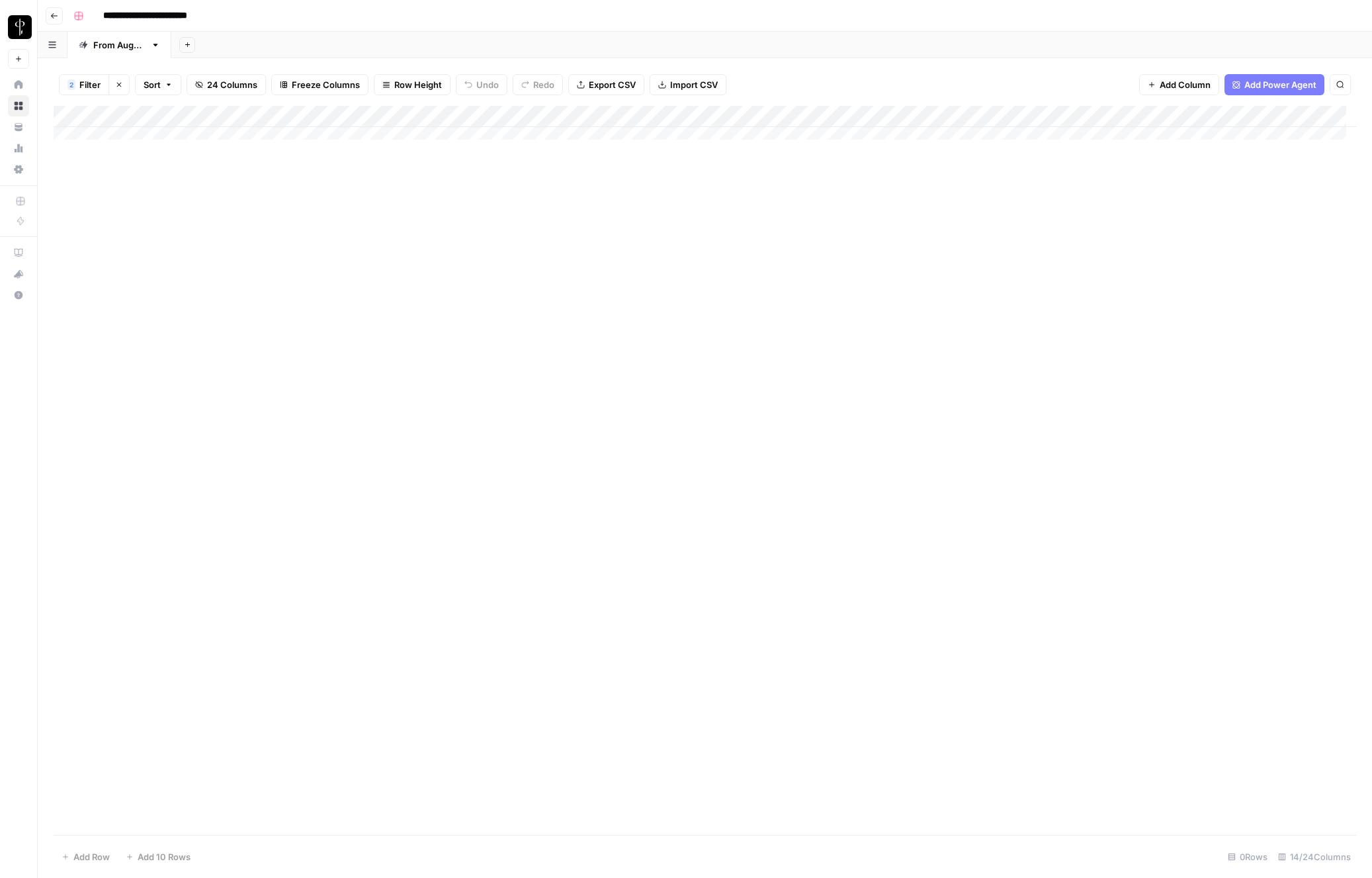
click at [84, 89] on span "Filter" at bounding box center [90, 84] width 21 height 13
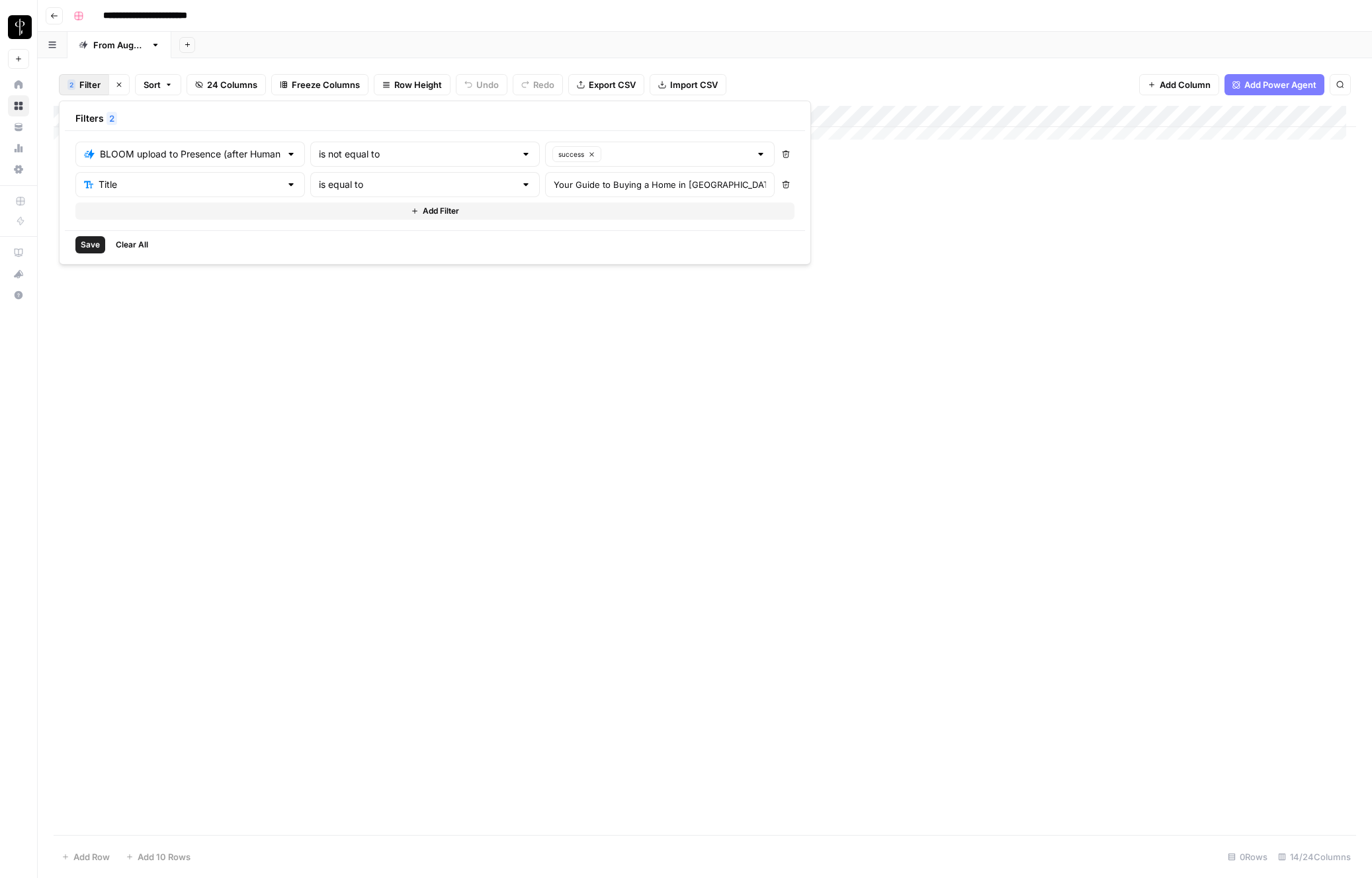
click at [782, 157] on icon "button" at bounding box center [785, 154] width 8 height 8
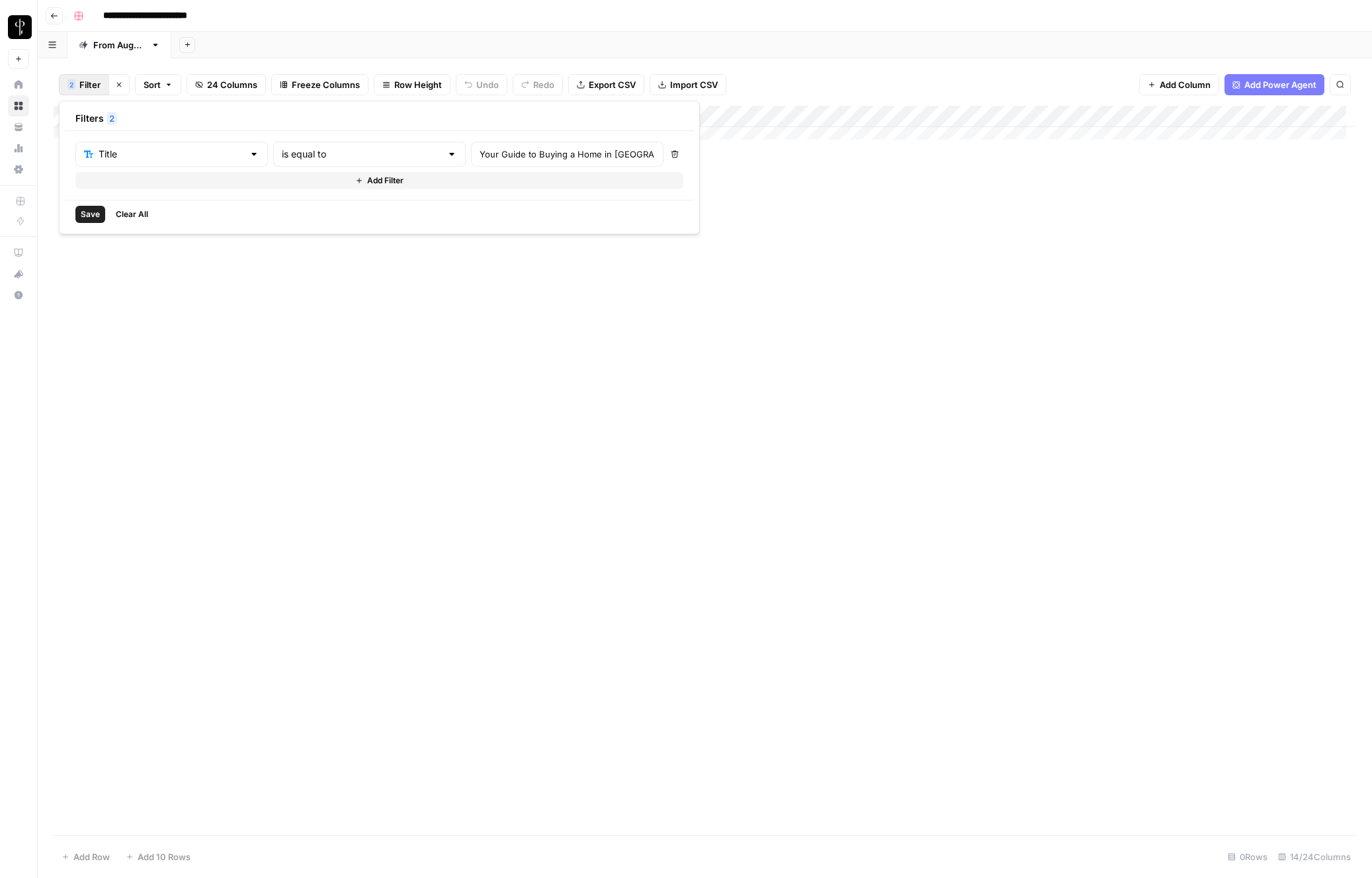
click at [96, 214] on span "Save" at bounding box center [90, 214] width 19 height 12
click at [85, 87] on span "Filter" at bounding box center [90, 84] width 21 height 13
click at [527, 155] on input "Your Guide to Buying a Home in Muskoka, ON" at bounding box center [567, 154] width 176 height 13
drag, startPoint x: 542, startPoint y: 153, endPoint x: 411, endPoint y: 157, distance: 131.1
click at [471, 159] on div "Your Guide to Buying a Home in Muskoka, ON" at bounding box center [567, 154] width 193 height 25
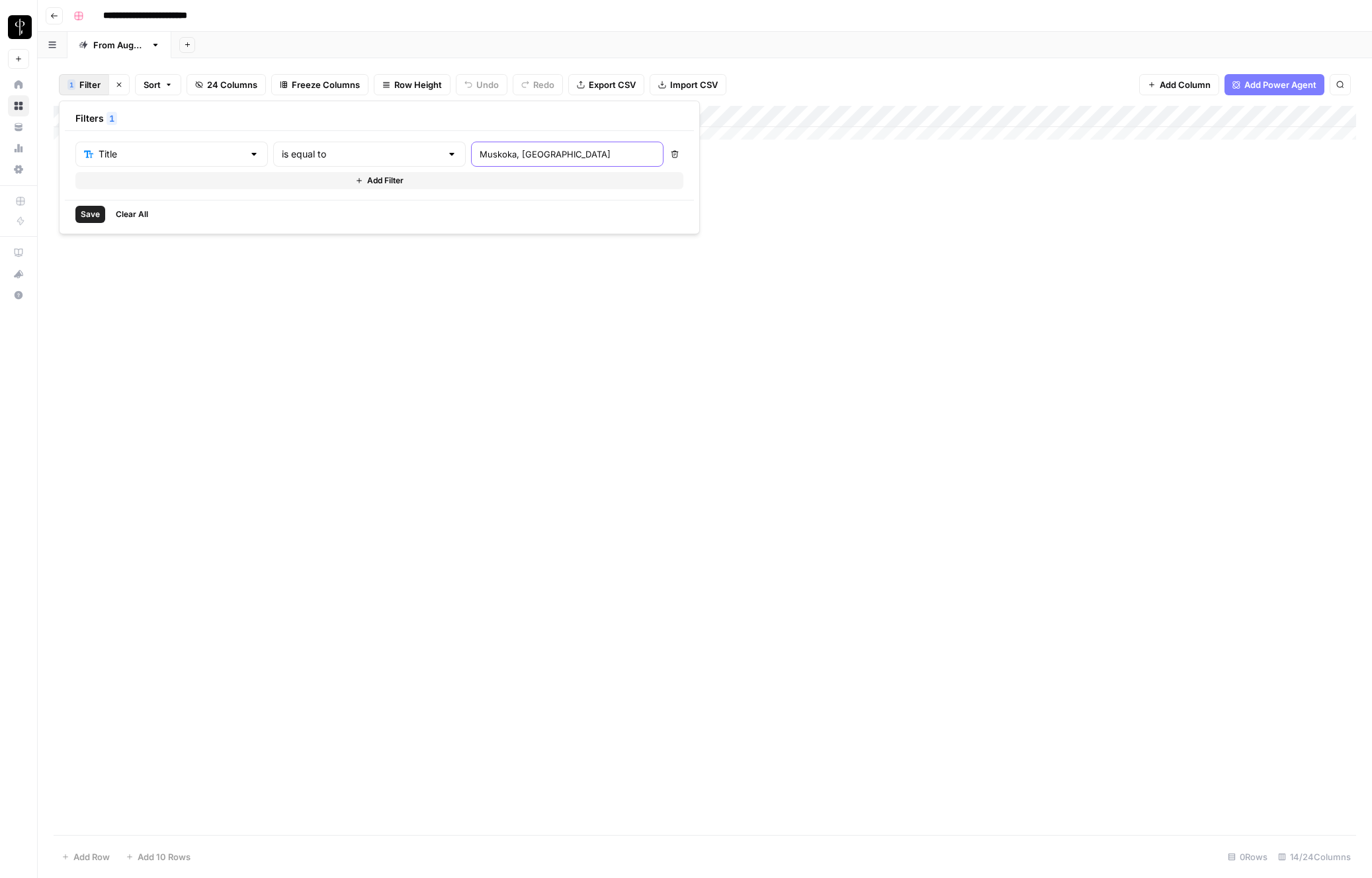
type input "Muskoka, ON"
click at [81, 219] on span "Save" at bounding box center [90, 214] width 19 height 12
click at [87, 84] on span "Filter" at bounding box center [90, 84] width 21 height 13
click at [671, 153] on icon "button" at bounding box center [675, 154] width 8 height 8
click at [682, 499] on div "Add Column" at bounding box center [704, 471] width 1302 height 729
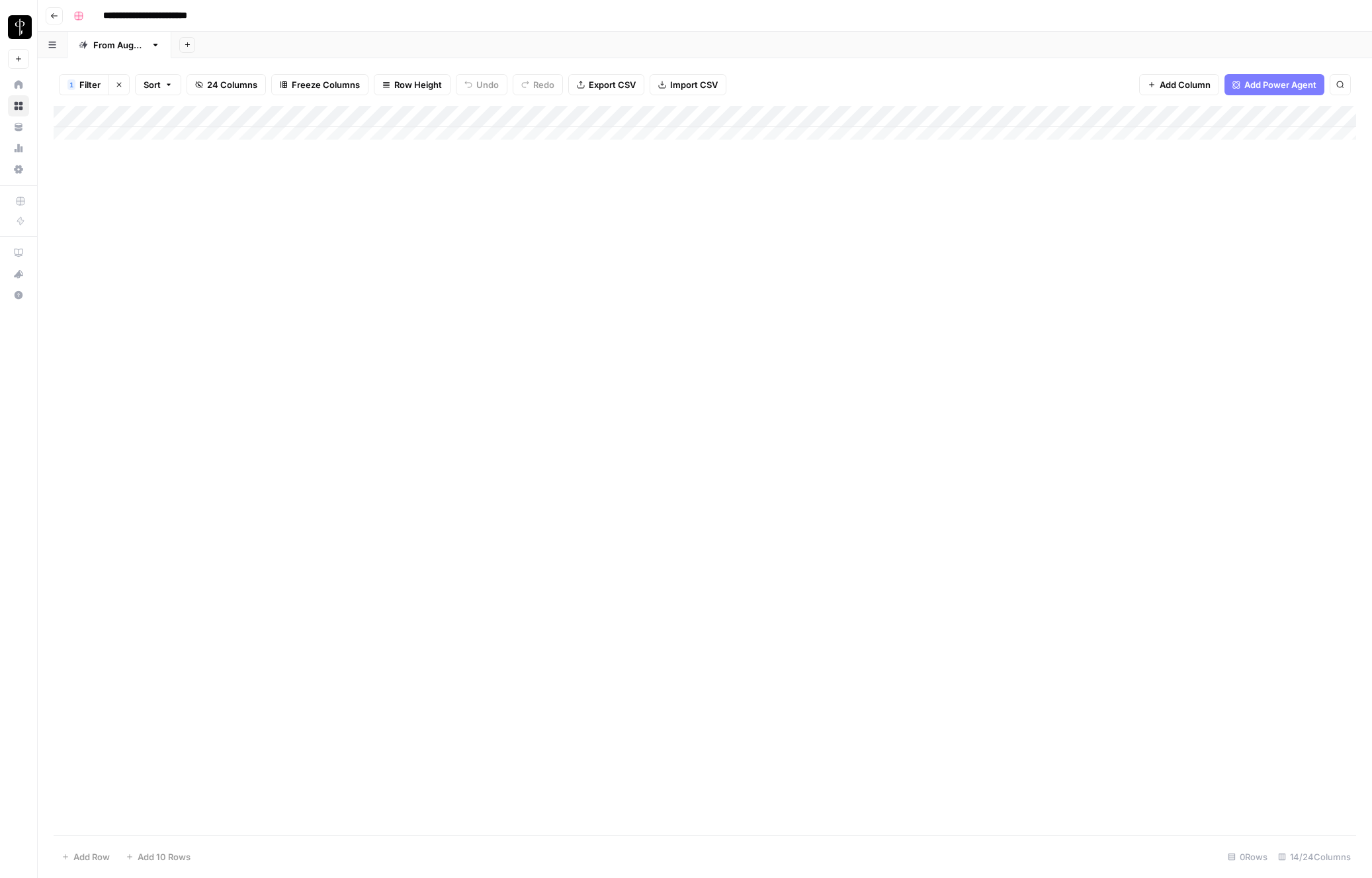
click at [1134, 11] on div "**********" at bounding box center [713, 15] width 1291 height 21
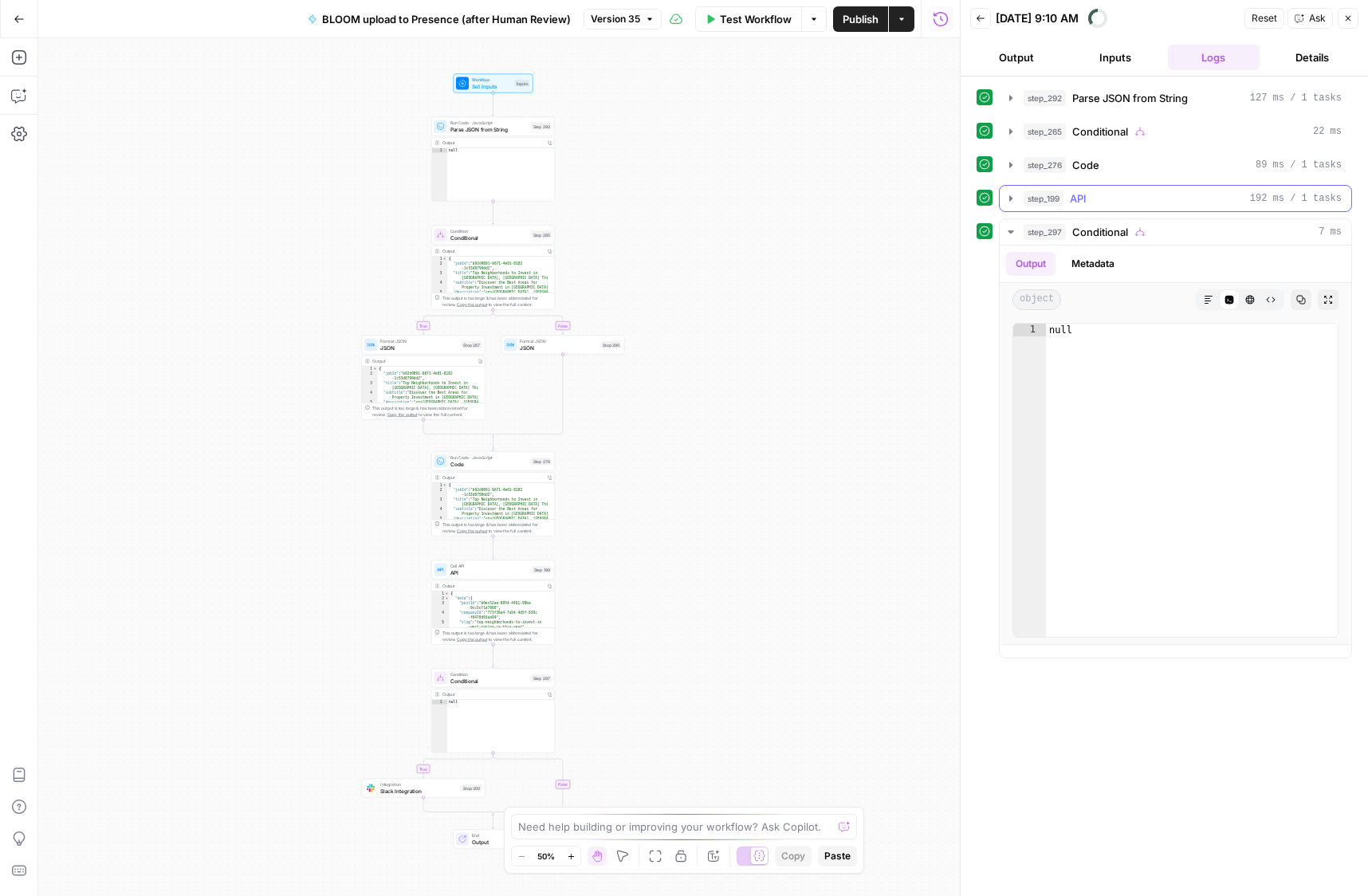
click at [1010, 200] on icon "button" at bounding box center [1010, 198] width 3 height 6
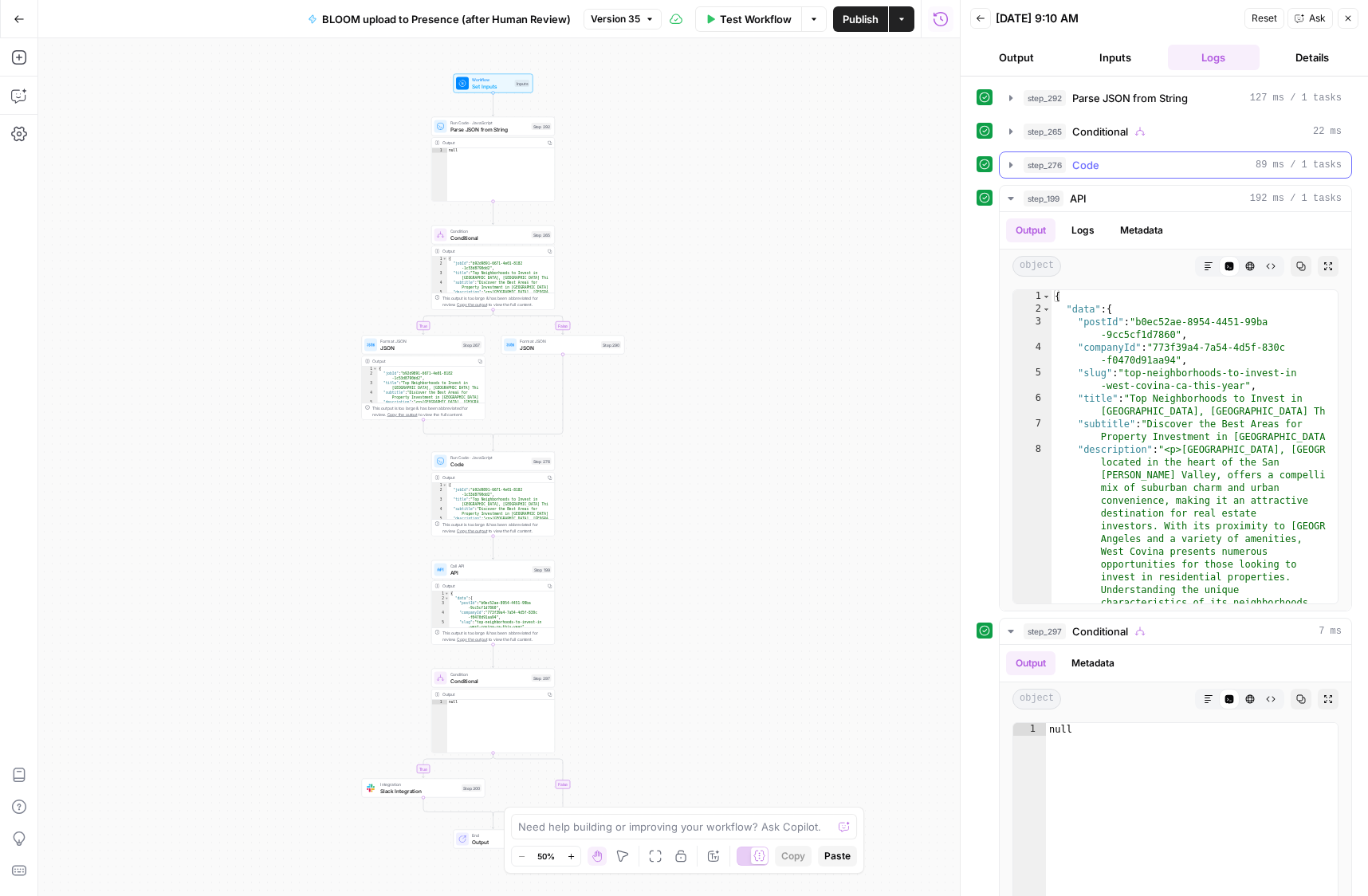
click at [1010, 166] on icon "button" at bounding box center [1010, 165] width 3 height 6
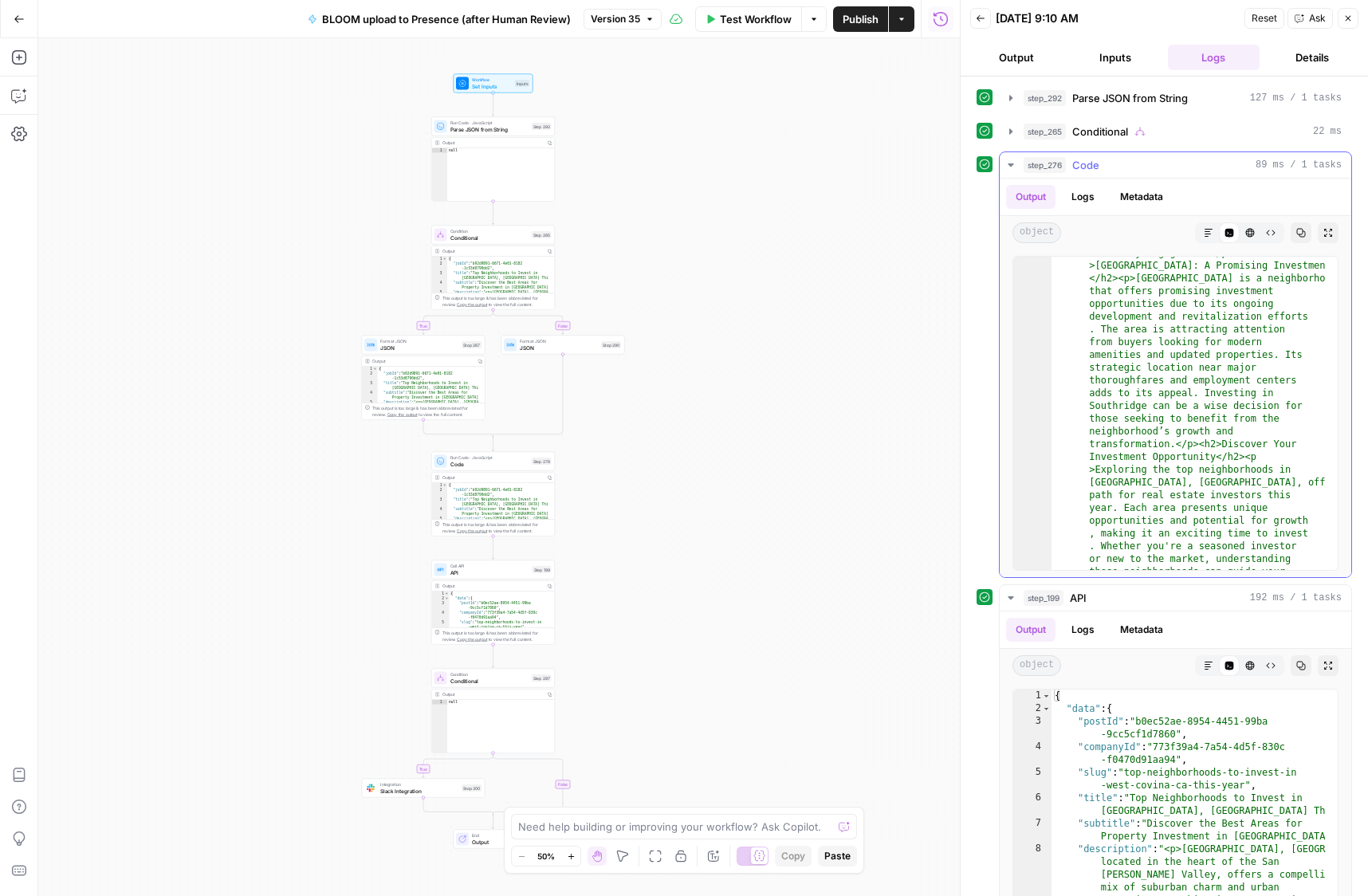
scroll to position [2301, 0]
